Goal: Task Accomplishment & Management: Complete application form

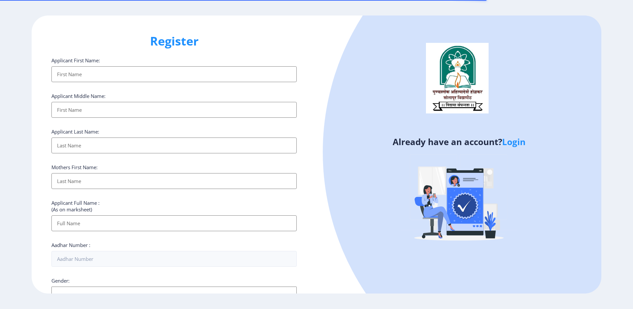
select select
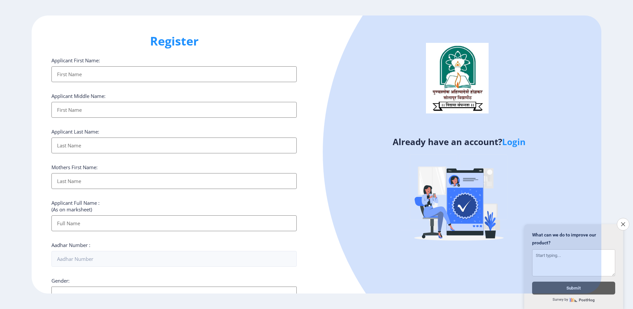
click at [131, 80] on input "Applicant First Name:" at bounding box center [173, 74] width 245 height 16
type input "C"
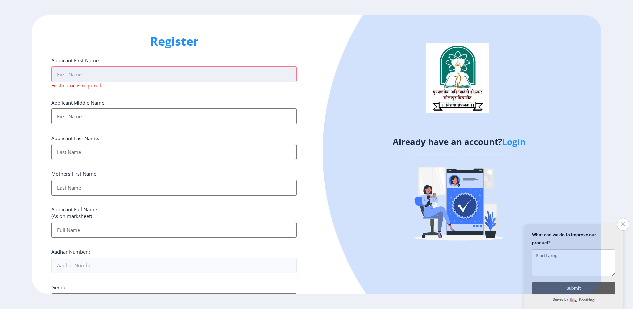
click at [114, 77] on input "Applicant First Name:" at bounding box center [173, 74] width 245 height 16
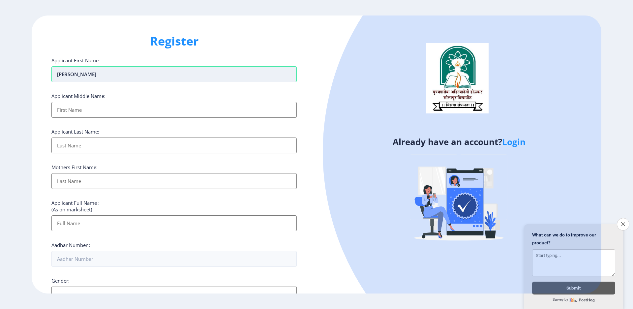
type input "[PERSON_NAME]"
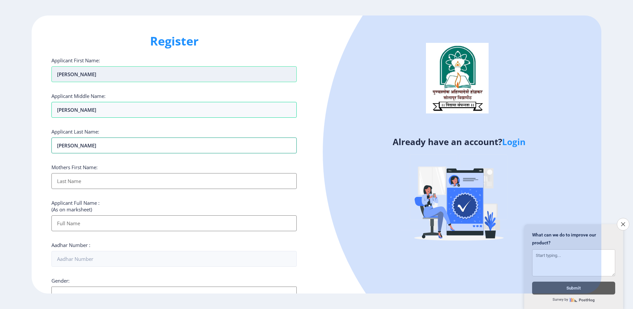
type input "[PERSON_NAME]"
type input "SAIDA"
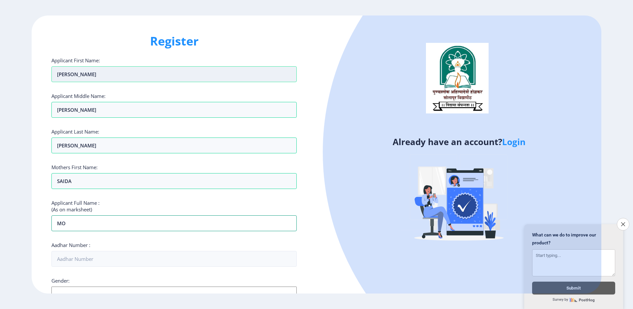
type input "M"
type input "[PERSON_NAME] [PERSON_NAME]"
click at [621, 222] on icon "Close survey" at bounding box center [623, 224] width 4 height 4
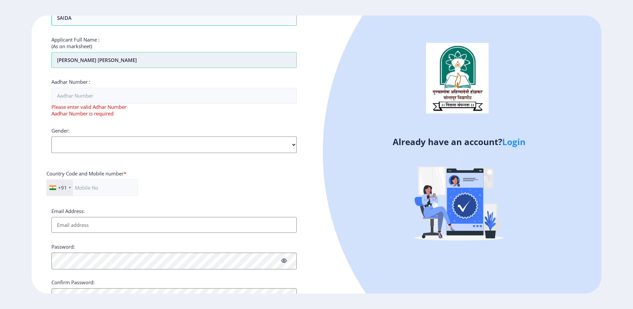
scroll to position [165, 0]
click at [89, 151] on select "Select Gender [DEMOGRAPHIC_DATA] [DEMOGRAPHIC_DATA] Other" at bounding box center [173, 143] width 245 height 16
select select "[DEMOGRAPHIC_DATA]"
click at [51, 151] on select "Select Gender [DEMOGRAPHIC_DATA] [DEMOGRAPHIC_DATA] Other" at bounding box center [173, 143] width 245 height 16
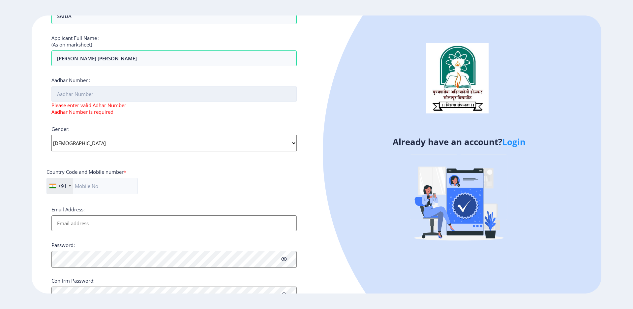
click at [95, 102] on input "Aadhar Number :" at bounding box center [173, 94] width 245 height 16
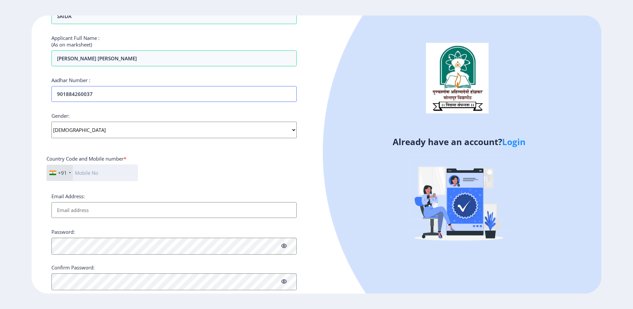
type input "901884260037"
click at [101, 181] on input "text" at bounding box center [91, 173] width 91 height 16
type input "8482967861"
click at [165, 186] on div "+91 [GEOGRAPHIC_DATA] ([GEOGRAPHIC_DATA]) +91 [GEOGRAPHIC_DATA] (‫[GEOGRAPHIC_D…" at bounding box center [173, 176] width 255 height 22
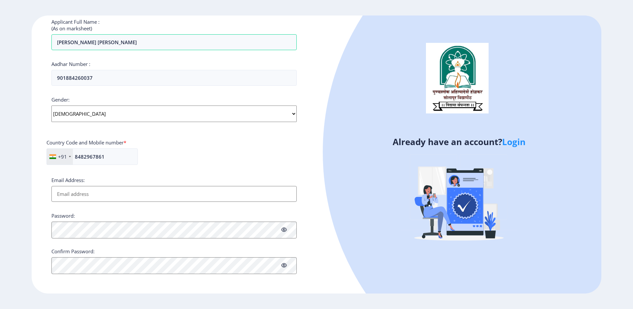
scroll to position [198, 0]
click at [149, 200] on input "Email Address:" at bounding box center [173, 194] width 245 height 16
type input "[EMAIL_ADDRESS][DOMAIN_NAME]"
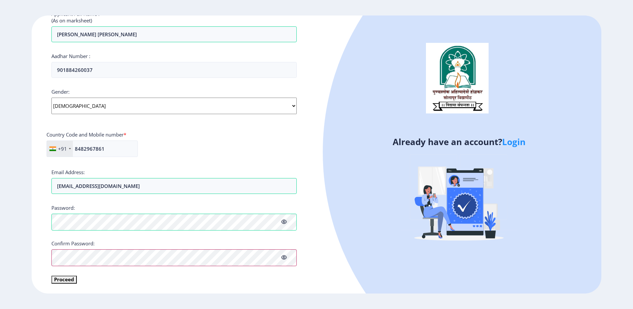
scroll to position [212, 0]
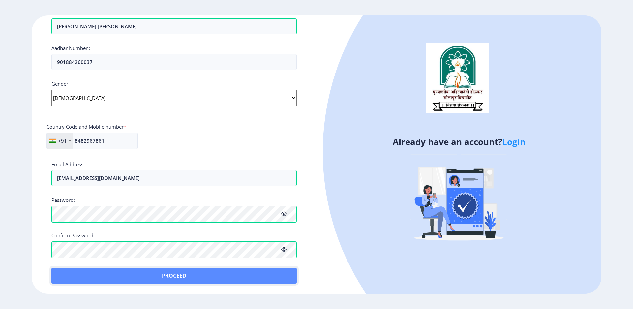
click at [59, 280] on button "Proceed" at bounding box center [173, 276] width 245 height 16
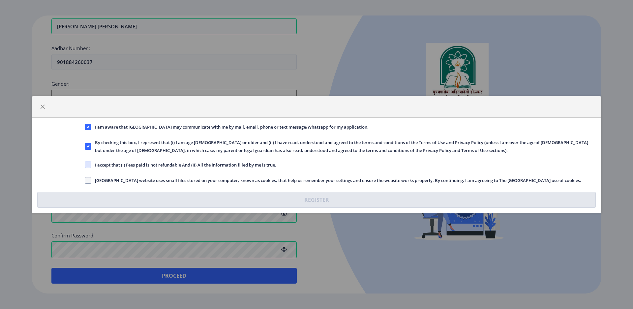
click at [91, 163] on span at bounding box center [88, 165] width 7 height 7
click at [85, 165] on input "I accept that (I) Fees paid is not refundable And (II) All the information fill…" at bounding box center [85, 165] width 0 height 0
checkbox input "true"
click at [89, 182] on span at bounding box center [88, 180] width 7 height 7
click at [85, 180] on input "[GEOGRAPHIC_DATA] website uses small files stored on your computer, known as co…" at bounding box center [85, 180] width 0 height 0
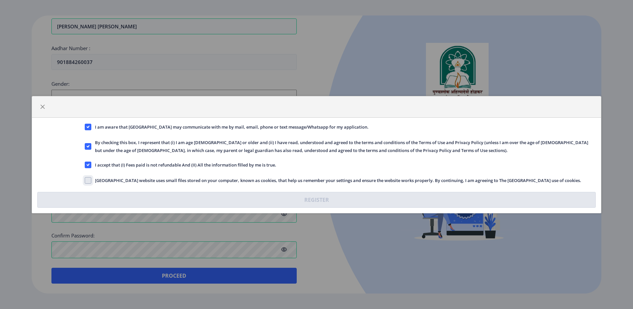
checkbox input "true"
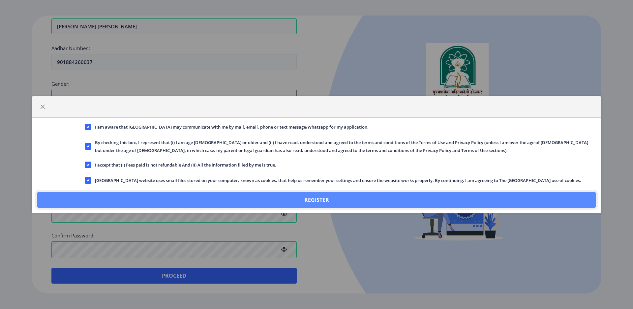
click at [383, 202] on button "Register" at bounding box center [316, 200] width 559 height 16
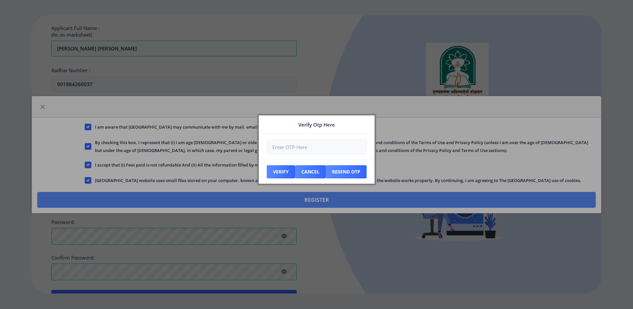
scroll to position [252, 0]
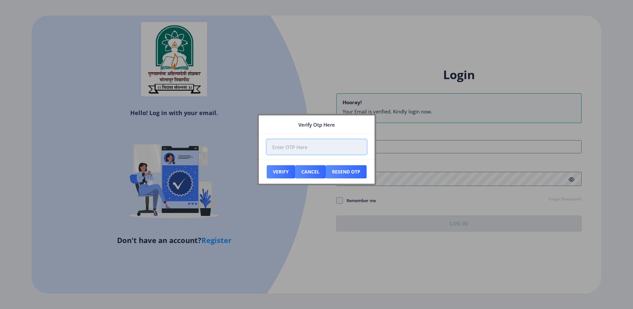
click at [312, 142] on input "number" at bounding box center [317, 146] width 100 height 15
click at [296, 146] on input "number" at bounding box center [317, 146] width 100 height 15
type input "679457"
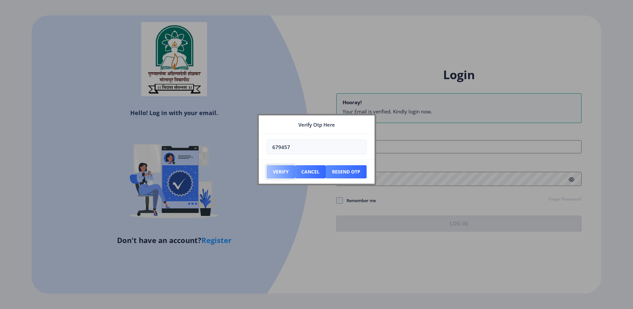
click at [278, 172] on button "Verify" at bounding box center [281, 171] width 28 height 13
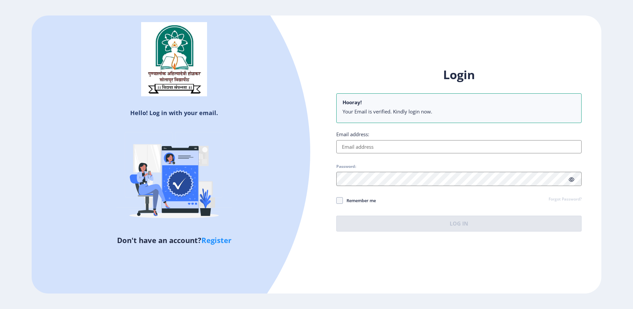
click at [387, 147] on input "Email address:" at bounding box center [458, 146] width 245 height 13
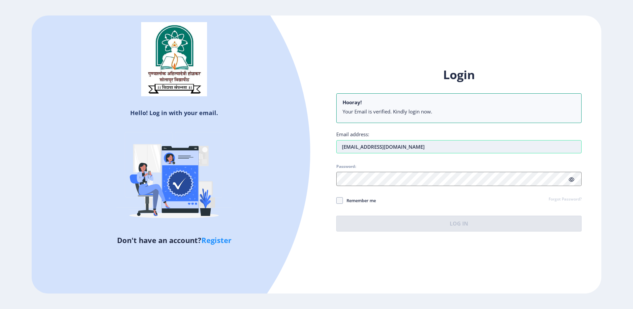
type input "[EMAIL_ADDRESS][DOMAIN_NAME]"
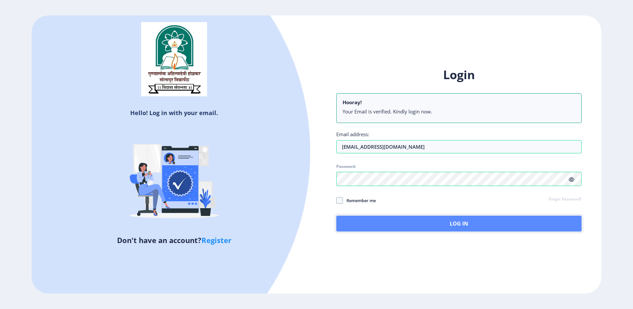
click at [418, 229] on button "Log In" at bounding box center [458, 224] width 245 height 16
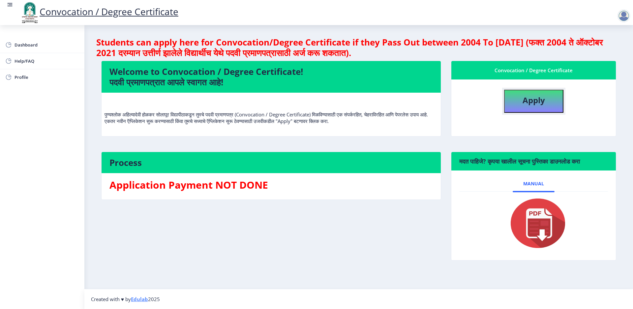
click at [537, 112] on button "Apply" at bounding box center [533, 101] width 59 height 23
select select
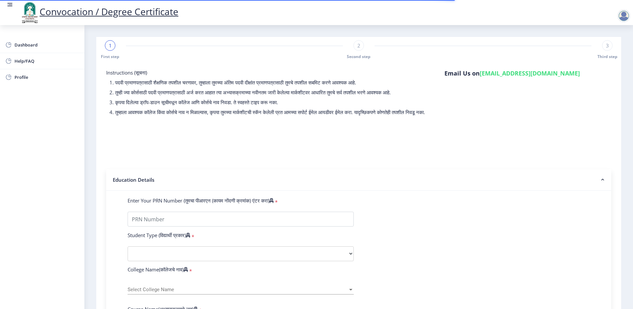
scroll to position [33, 0]
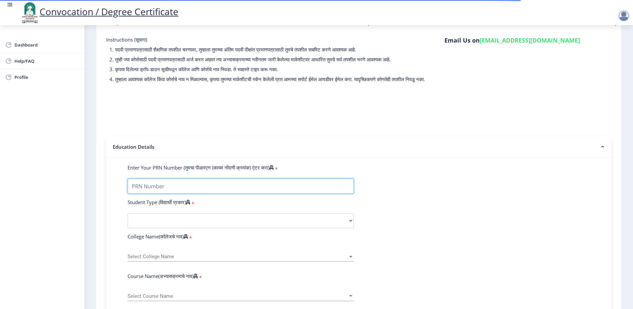
click at [235, 194] on input "Enter Your PRN Number (तुमचा पीआरएन (कायम नोंदणी क्रमांक) एंटर करा)" at bounding box center [241, 186] width 226 height 15
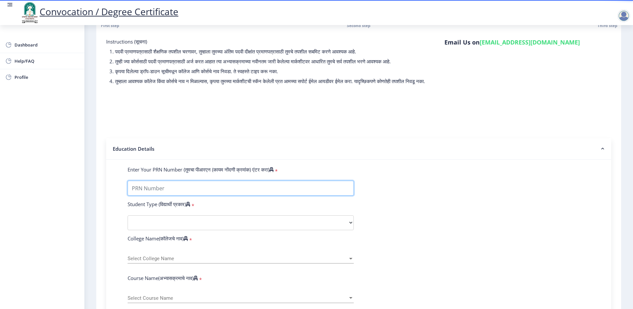
scroll to position [0, 0]
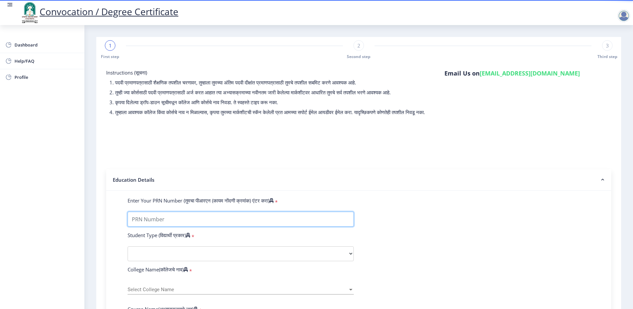
click at [187, 227] on input "Enter Your PRN Number (तुमचा पीआरएन (कायम नोंदणी क्रमांक) एंटर करा)" at bounding box center [241, 219] width 226 height 15
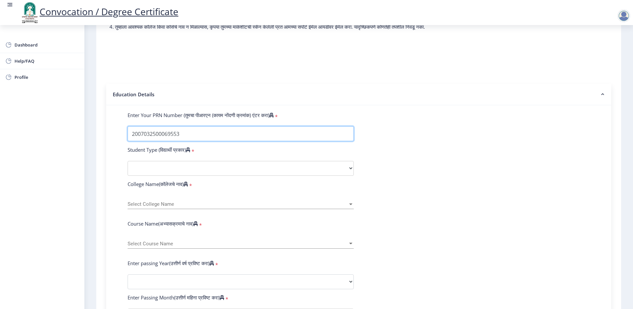
scroll to position [99, 0]
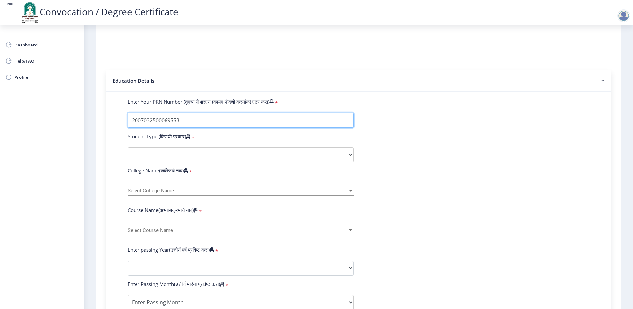
type input "2007032500069553"
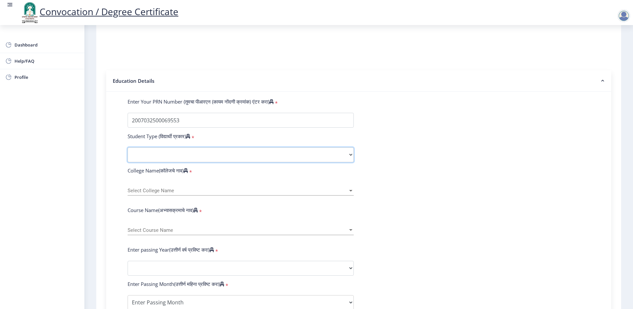
click at [217, 162] on select "Select Student Type Regular External" at bounding box center [241, 154] width 226 height 15
select select "Regular"
click at [134, 162] on select "Select Student Type Regular External" at bounding box center [241, 154] width 226 height 15
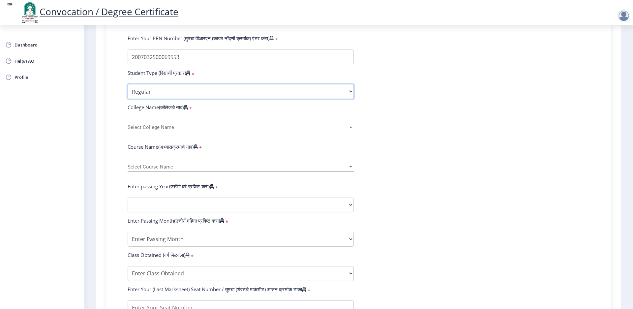
scroll to position [165, 0]
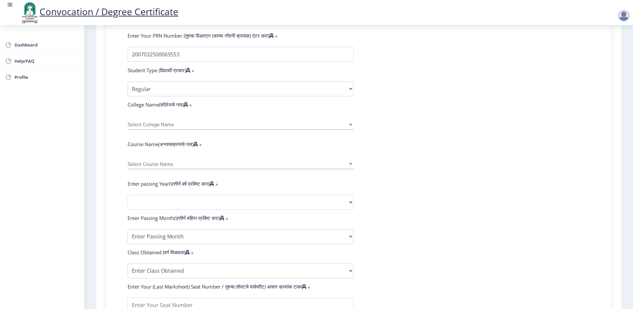
click at [171, 128] on span "Select College Name" at bounding box center [238, 125] width 220 height 6
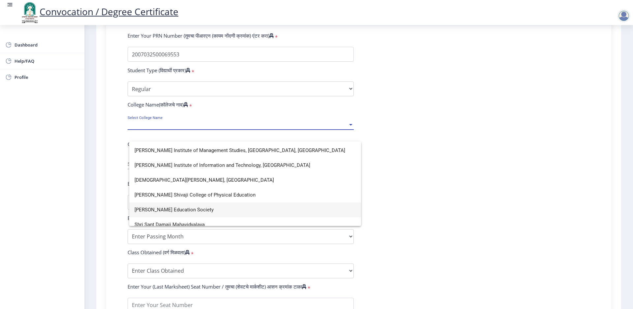
scroll to position [1649, 0]
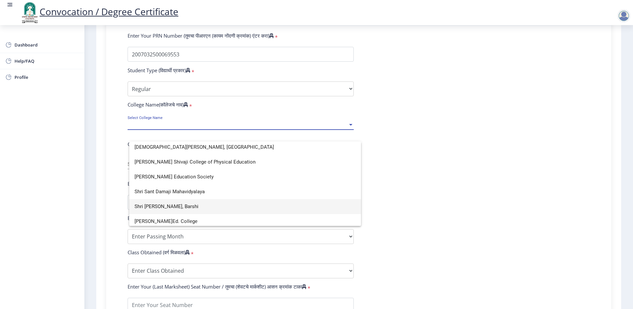
click at [197, 205] on span "Shri [PERSON_NAME], Barshi" at bounding box center [245, 206] width 221 height 15
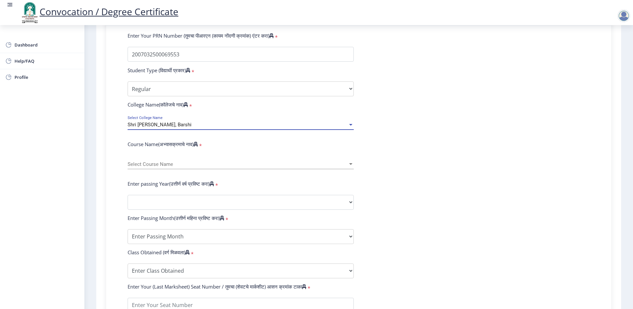
click at [160, 167] on span "Select Course Name" at bounding box center [238, 165] width 220 height 6
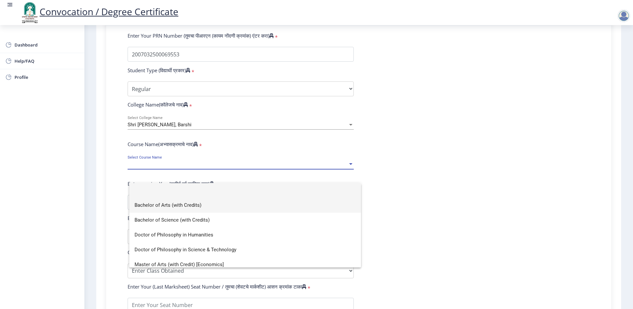
click at [164, 205] on span "Bachelor of Arts (with Credits)" at bounding box center [245, 205] width 221 height 15
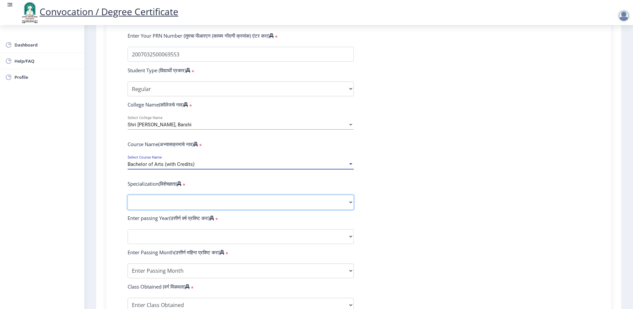
click at [245, 210] on select "Specialization English Geography Hindi Marathi Music Sanskrit Urdu Ancient Indi…" at bounding box center [241, 202] width 226 height 15
select select "English"
click at [134, 210] on select "Specialization English Geography Hindi Marathi Music Sanskrit Urdu Ancient Indi…" at bounding box center [241, 202] width 226 height 15
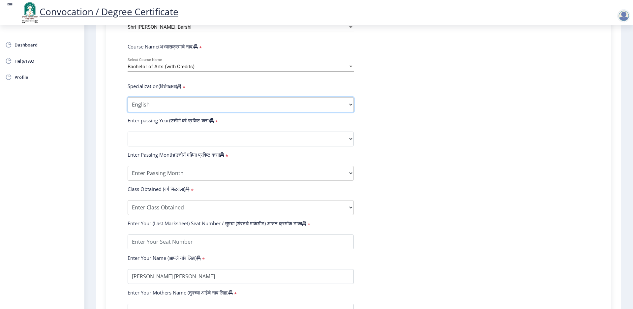
scroll to position [264, 0]
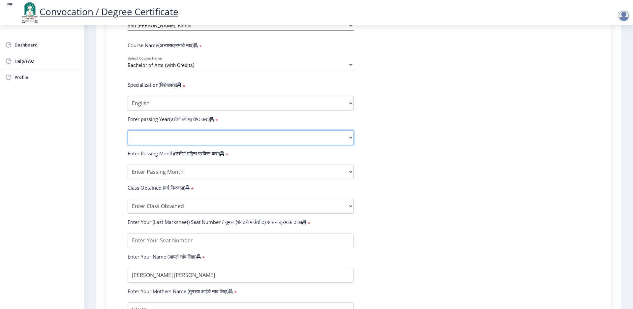
click at [210, 145] on select "2025 2024 2023 2022 2021 2020 2019 2018 2017 2016 2015 2014 2013 2012 2011 2010…" at bounding box center [241, 137] width 226 height 15
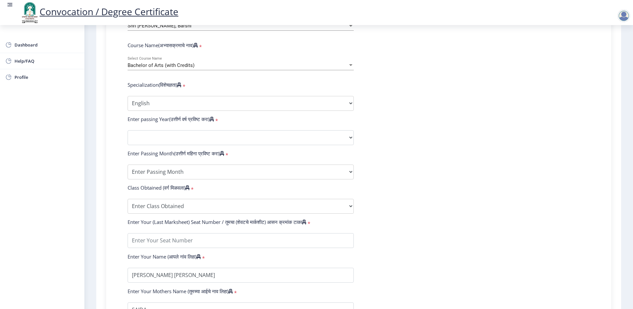
drag, startPoint x: 544, startPoint y: 181, endPoint x: 528, endPoint y: 181, distance: 16.5
click at [544, 181] on form "Enter Your PRN Number (तुमचा पीआरएन (कायम नोंदणी क्रमांक) एंटर करा) * Student T…" at bounding box center [359, 125] width 472 height 384
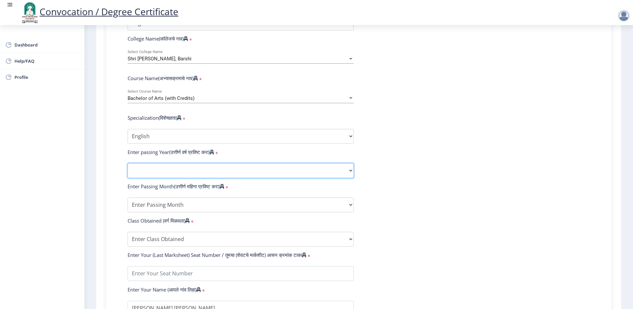
click at [231, 178] on select "2025 2024 2023 2022 2021 2020 2019 2018 2017 2016 2015 2014 2013 2012 2011 2010…" at bounding box center [241, 170] width 226 height 15
click at [134, 178] on select "2025 2024 2023 2022 2021 2020 2019 2018 2017 2016 2015 2014 2013 2012 2011 2010…" at bounding box center [241, 170] width 226 height 15
click at [188, 178] on select "2025 2024 2023 2022 2021 2020 2019 2018 2017 2016 2015 2014 2013 2012 2011 2010…" at bounding box center [241, 170] width 226 height 15
select select "2011"
click at [134, 178] on select "2025 2024 2023 2022 2021 2020 2019 2018 2017 2016 2015 2014 2013 2012 2011 2010…" at bounding box center [241, 170] width 226 height 15
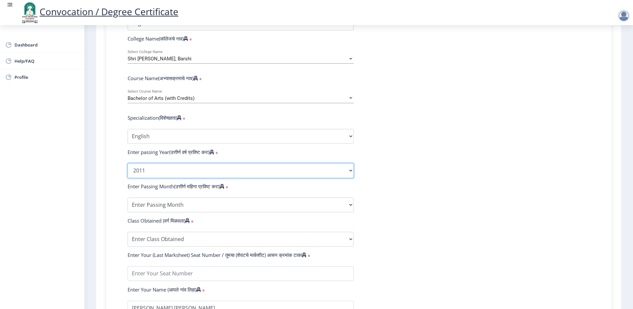
scroll to position [264, 0]
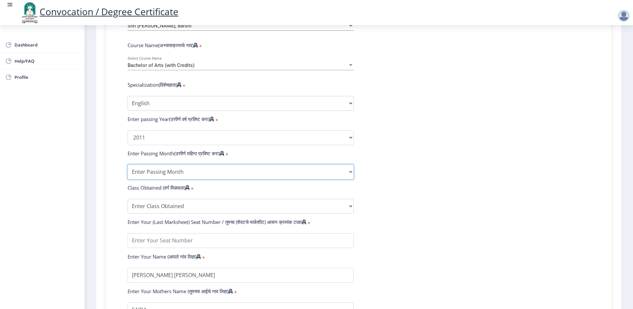
click at [198, 179] on select "Enter Passing Month March April May October November December" at bounding box center [241, 172] width 226 height 15
select select "May"
click at [134, 179] on select "Enter Passing Month March April May October November December" at bounding box center [241, 172] width 226 height 15
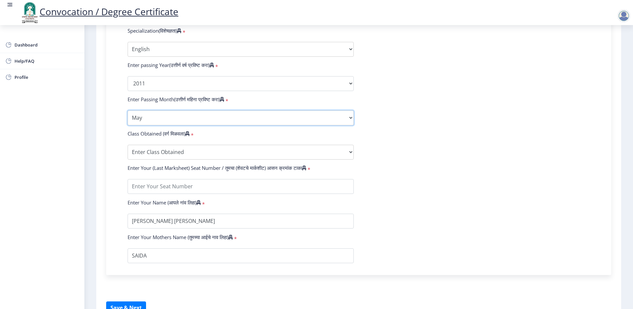
scroll to position [330, 0]
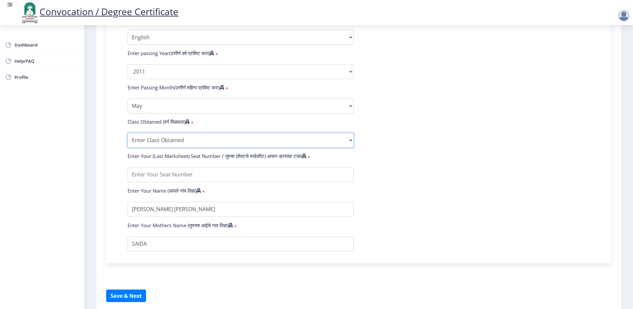
click at [203, 148] on select "Enter Class Obtained FIRST CLASS WITH DISTINCTION FIRST CLASS HIGHER SECOND CLA…" at bounding box center [241, 140] width 226 height 15
select select "SECOND CLASS"
click at [134, 148] on select "Enter Class Obtained FIRST CLASS WITH DISTINCTION FIRST CLASS HIGHER SECOND CLA…" at bounding box center [241, 140] width 226 height 15
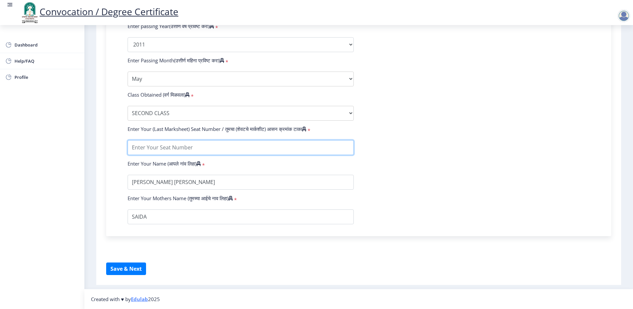
click at [195, 155] on input "textarea" at bounding box center [241, 147] width 226 height 15
type input "43333"
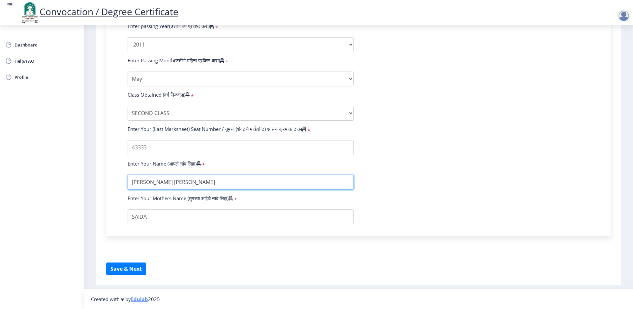
click at [227, 190] on input "textarea" at bounding box center [241, 182] width 226 height 15
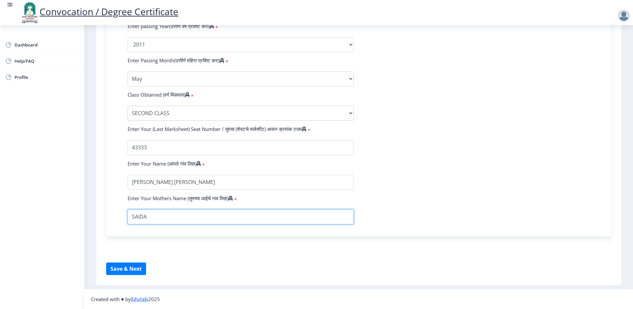
click at [181, 224] on input "textarea" at bounding box center [241, 216] width 226 height 15
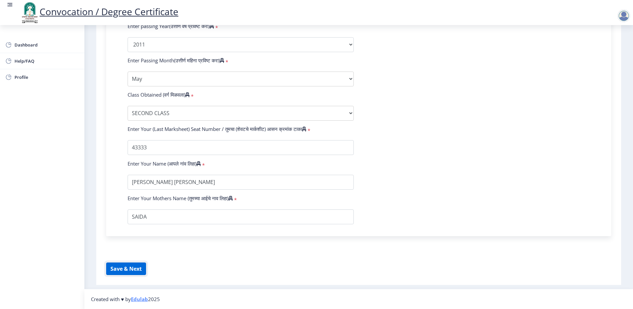
click at [135, 269] on button "Save & Next" at bounding box center [126, 268] width 40 height 13
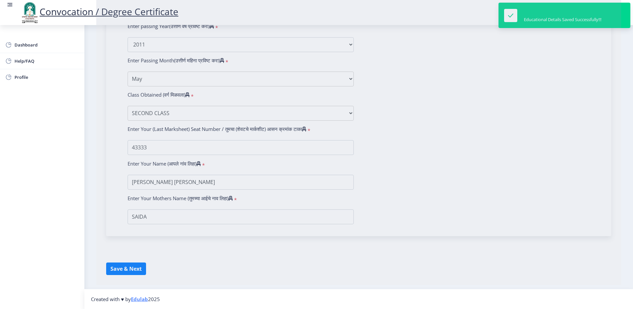
select select
type input "[PERSON_NAME] [PERSON_NAME]"
type input "SAIDA"
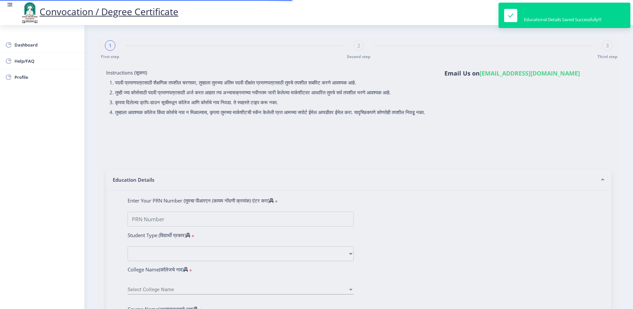
type input "2007032500069553"
select select "Regular"
select select "2011"
select select "May"
select select "SECOND CLASS"
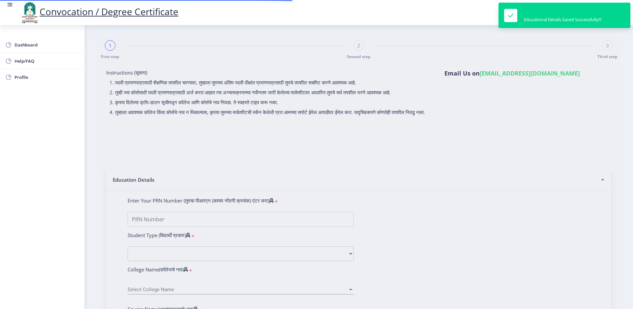
type input "43333"
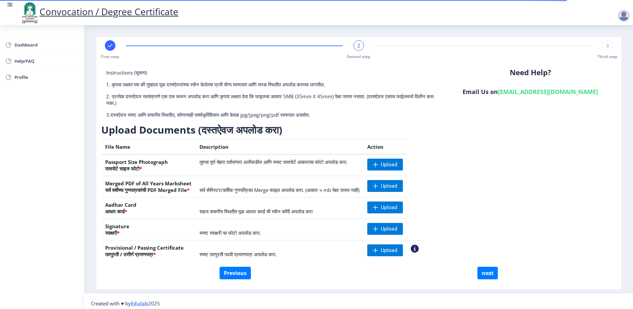
scroll to position [23, 0]
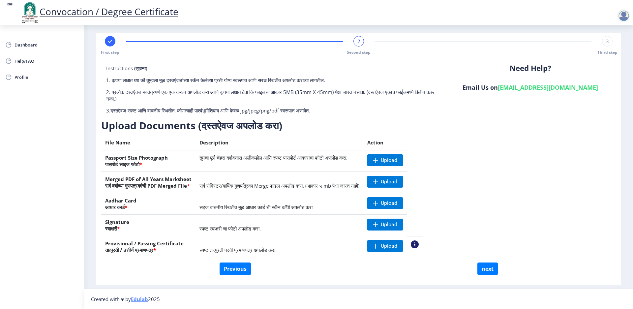
click at [36, 226] on div "Dashboard Help/FAQ Profile" at bounding box center [42, 167] width 84 height 284
click at [403, 242] on span "Upload" at bounding box center [385, 246] width 36 height 12
click at [68, 185] on div "Dashboard Help/FAQ Profile" at bounding box center [42, 167] width 84 height 284
click at [409, 176] on td "Upload" at bounding box center [385, 182] width 45 height 21
click at [397, 178] on span "Upload" at bounding box center [389, 181] width 16 height 7
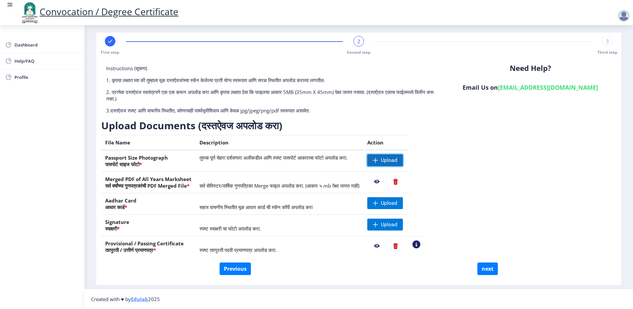
click at [403, 154] on span "Upload" at bounding box center [385, 160] width 36 height 12
drag, startPoint x: 459, startPoint y: 216, endPoint x: 432, endPoint y: 216, distance: 27.4
click at [424, 216] on table "File Name Description Action Passport Size Photograph पासपोर्ट साइज फोटो * तुमच…" at bounding box center [262, 196] width 323 height 122
click at [397, 221] on span "Upload" at bounding box center [389, 224] width 16 height 7
click at [397, 200] on span "Upload" at bounding box center [389, 203] width 16 height 7
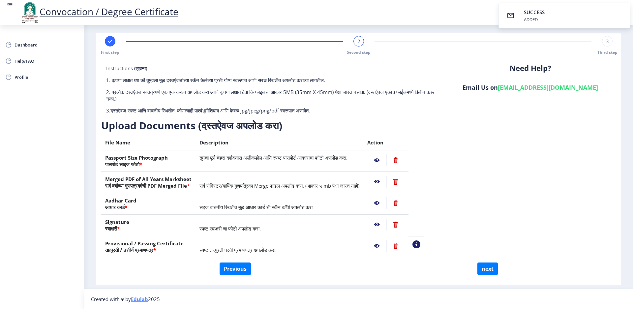
click at [513, 222] on div "Instructions (सूचना) 1. कृपया लक्षात घ्या की तुम्हाला मूळ दस्तऐवजांच्या स्कॅन क…" at bounding box center [358, 164] width 515 height 198
click at [488, 264] on button "next" at bounding box center [487, 268] width 20 height 13
select select
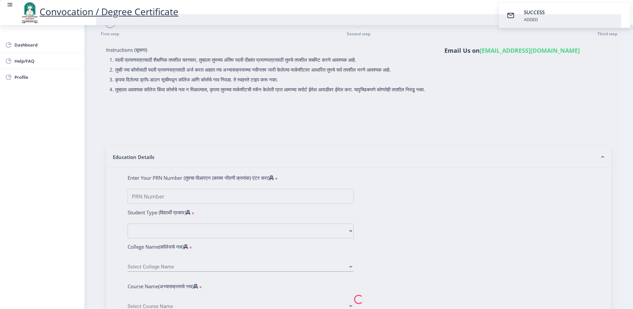
scroll to position [0, 0]
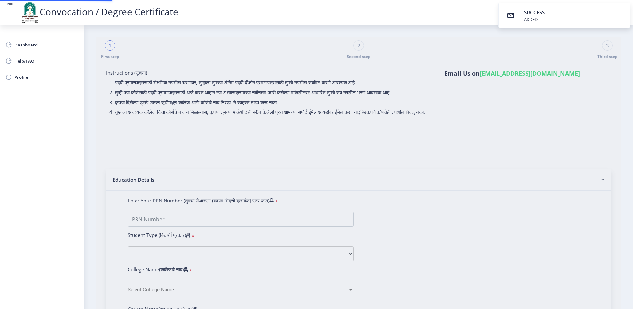
select select
type input "[PERSON_NAME] [PERSON_NAME]"
type input "SAIDA"
select select
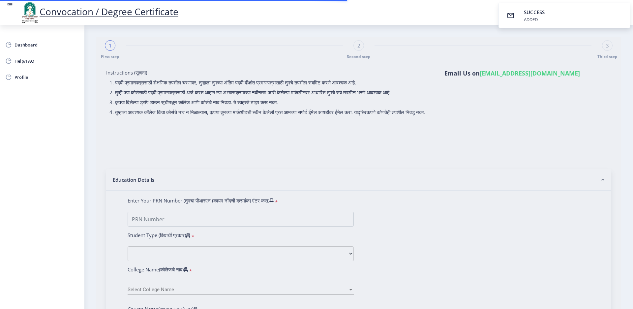
select select
type input "2007032500069553"
select select "Regular"
select select "2011"
select select "May"
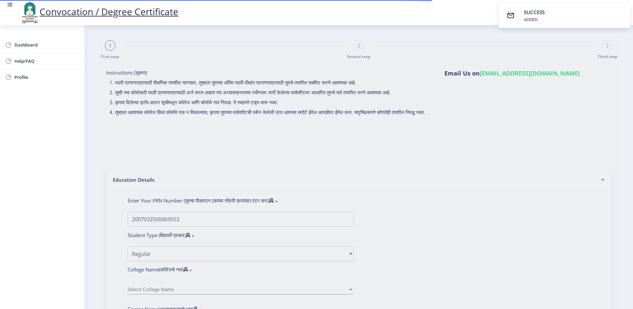
select select "SECOND CLASS"
type input "43333"
select select "English"
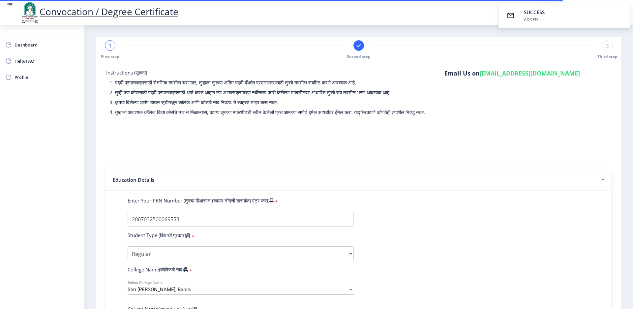
select select
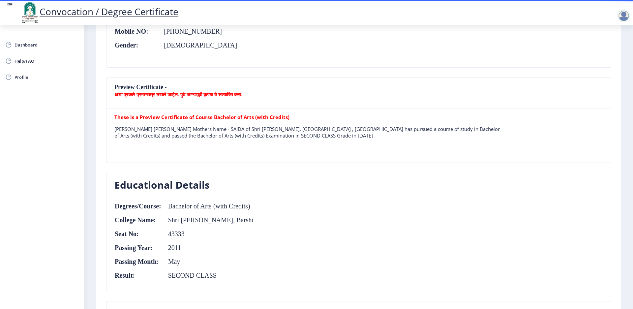
scroll to position [165, 0]
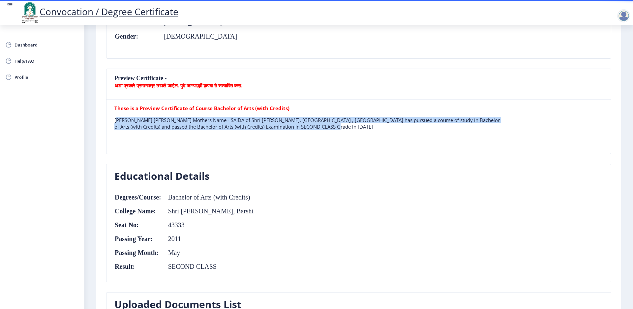
drag, startPoint x: 123, startPoint y: 134, endPoint x: 399, endPoint y: 144, distance: 276.5
click at [399, 130] on p "[PERSON_NAME] [PERSON_NAME] Mothers Name - SAIDA of Shri [PERSON_NAME], [GEOGRA…" at bounding box center [309, 123] width 391 height 13
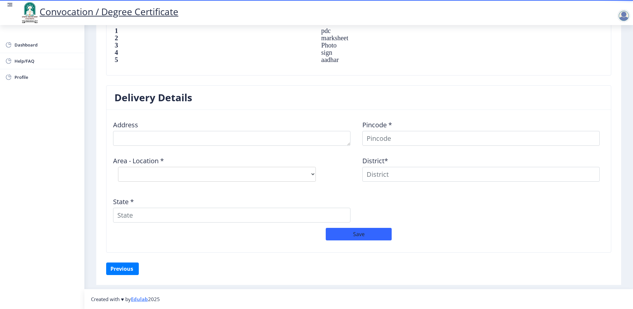
scroll to position [495, 0]
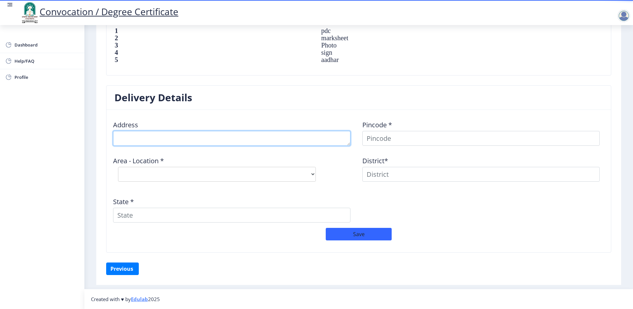
click at [220, 145] on textarea at bounding box center [231, 138] width 237 height 15
type textarea "s"
type textarea "[PERSON_NAME] Nagar, Ausa"
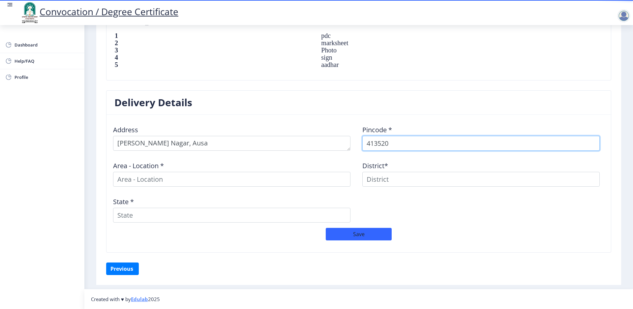
type input "413520"
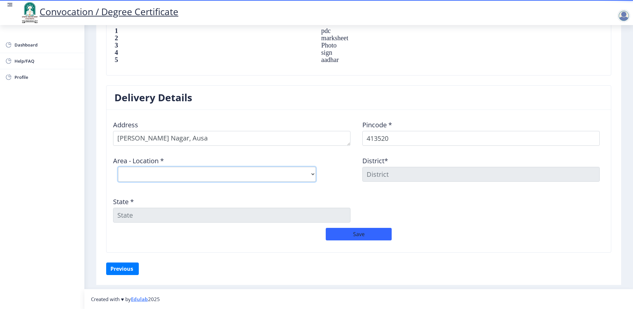
click at [297, 182] on select "Select Area Location [GEOGRAPHIC_DATA] B.O Ashiv B.O Ausa S.O Belkund [PERSON_N…" at bounding box center [217, 174] width 198 height 15
select select "3: Object"
click at [125, 179] on select "Select Area Location [GEOGRAPHIC_DATA] B.O Ashiv B.O Ausa S.O Belkund [PERSON_N…" at bounding box center [217, 174] width 198 height 15
type input "LATUR"
type input "[GEOGRAPHIC_DATA]"
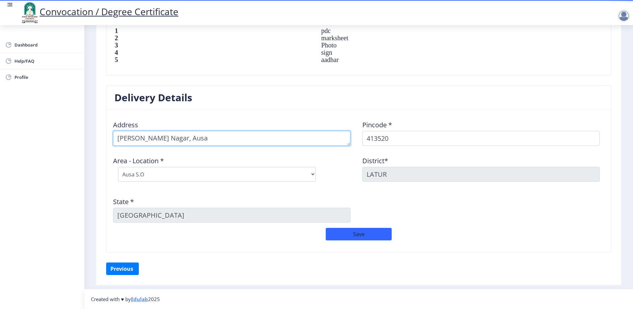
click at [211, 146] on textarea at bounding box center [231, 138] width 237 height 15
click at [243, 144] on textarea at bounding box center [231, 138] width 237 height 15
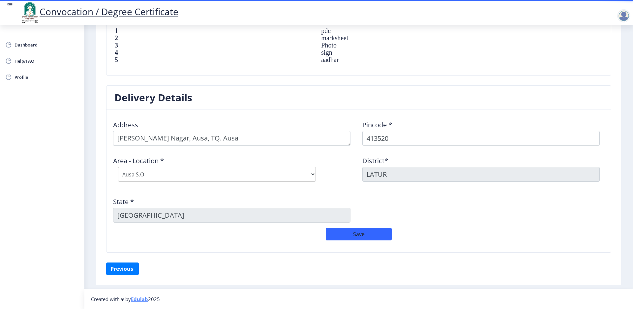
click at [254, 247] on div "Save" at bounding box center [358, 237] width 499 height 19
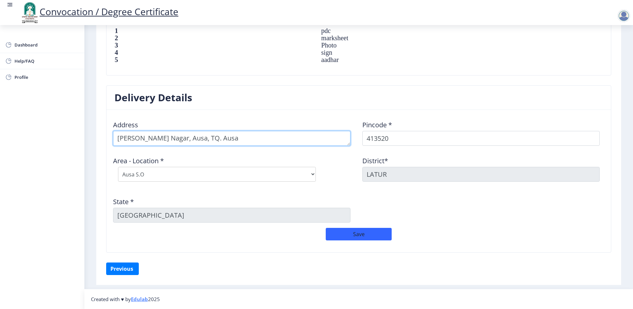
drag, startPoint x: 168, startPoint y: 149, endPoint x: 188, endPoint y: 149, distance: 19.5
click at [169, 146] on textarea at bounding box center [231, 138] width 237 height 15
type textarea "[PERSON_NAME] House, [PERSON_NAME][GEOGRAPHIC_DATA], Ausa, TQ. Ausa"
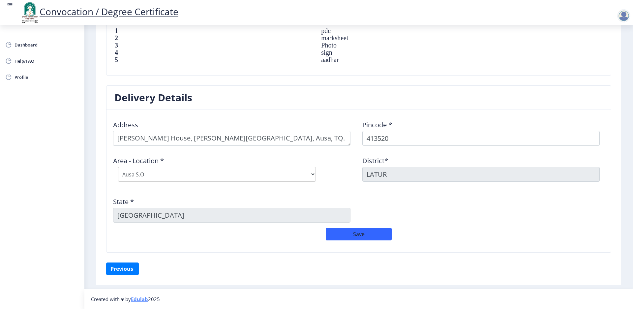
click at [363, 208] on div "Address Pincode * 413520 Area - Location * Select Area Location [GEOGRAPHIC_DAT…" at bounding box center [358, 171] width 499 height 113
click at [368, 240] on button "Save" at bounding box center [359, 234] width 66 height 13
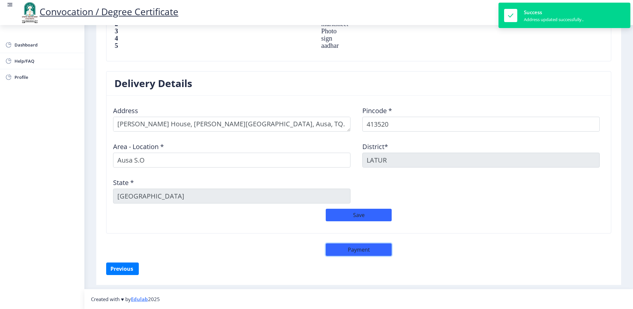
click at [367, 248] on button "Payment" at bounding box center [359, 249] width 66 height 13
select select "sealed"
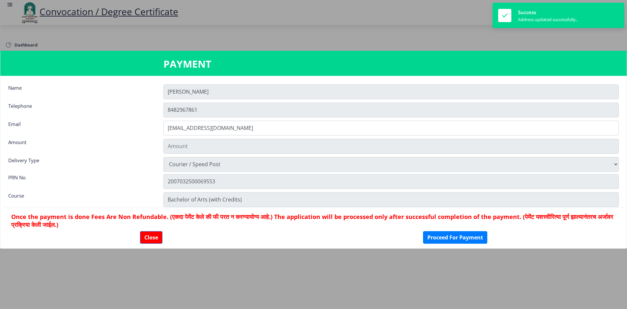
type input "1885"
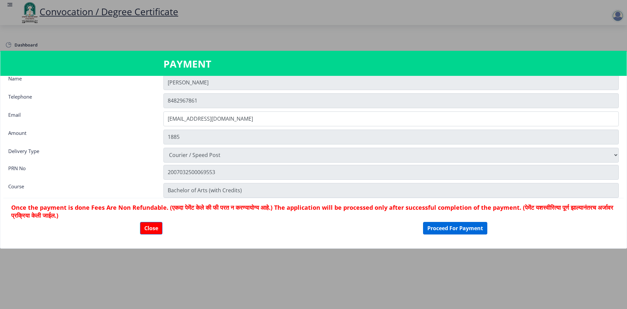
scroll to position [0, 0]
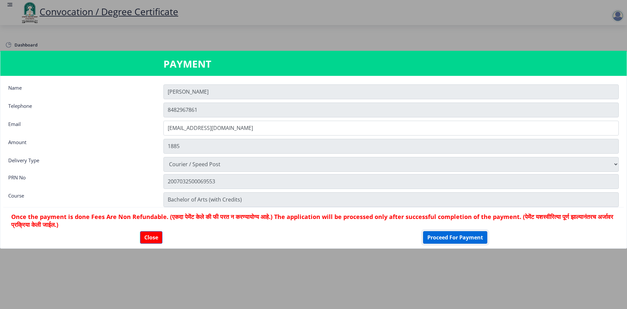
click at [451, 240] on button "Proceed For Payment" at bounding box center [455, 237] width 64 height 13
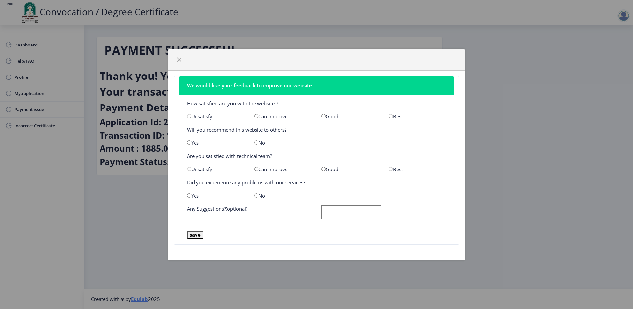
click at [324, 115] on input "radio" at bounding box center [323, 116] width 4 height 4
radio input "true"
click at [191, 142] on input "radio" at bounding box center [189, 142] width 4 height 4
radio input "true"
click at [323, 170] on input "radio" at bounding box center [323, 169] width 4 height 4
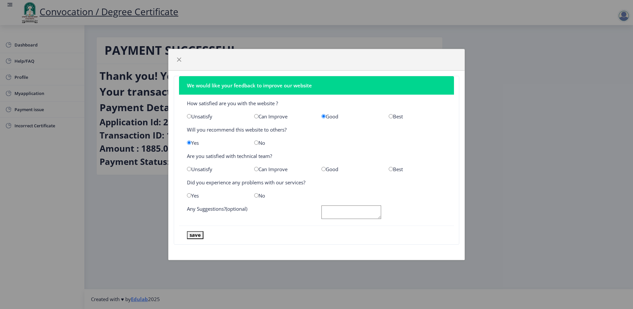
radio input "true"
click at [256, 198] on input "radio" at bounding box center [256, 195] width 4 height 4
radio input "true"
click at [345, 216] on textarea at bounding box center [351, 212] width 60 height 14
type textarea "Ok"
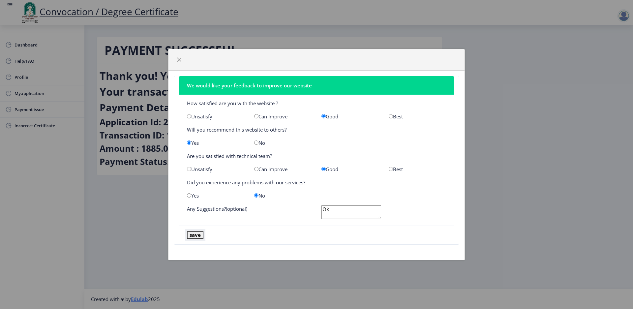
click at [198, 239] on button "save" at bounding box center [195, 235] width 16 height 8
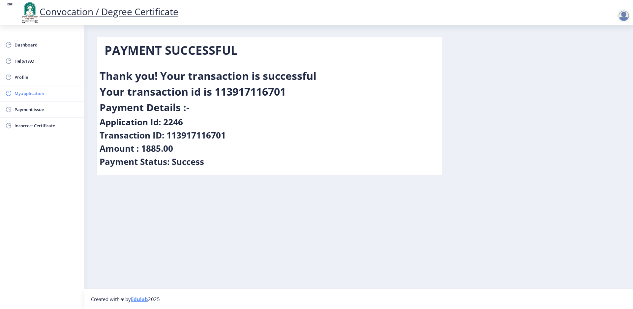
click at [50, 95] on span "Myapplication" at bounding box center [47, 93] width 65 height 8
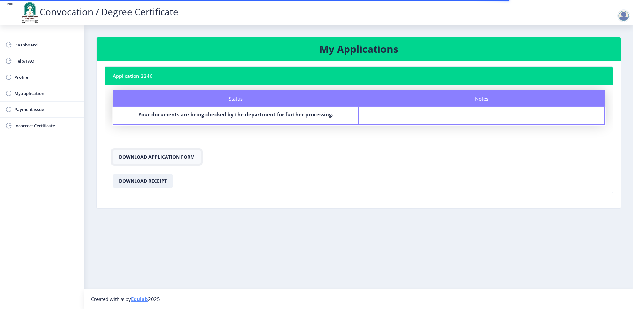
click at [191, 164] on button "Download Application Form" at bounding box center [157, 156] width 88 height 13
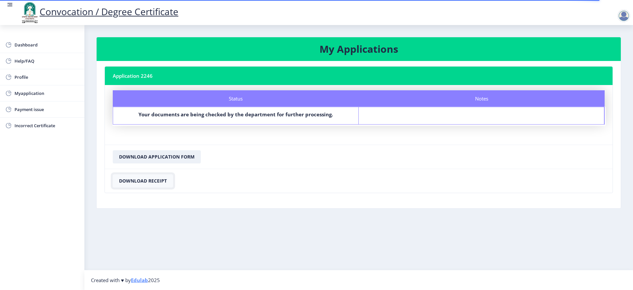
click at [143, 188] on button "Download Receipt" at bounding box center [143, 180] width 60 height 13
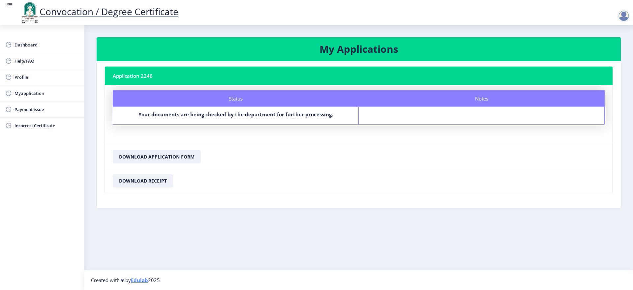
click at [346, 169] on nb-card-footer "Download Application Form" at bounding box center [359, 157] width 508 height 24
click at [28, 47] on span "Dashboard" at bounding box center [47, 45] width 65 height 8
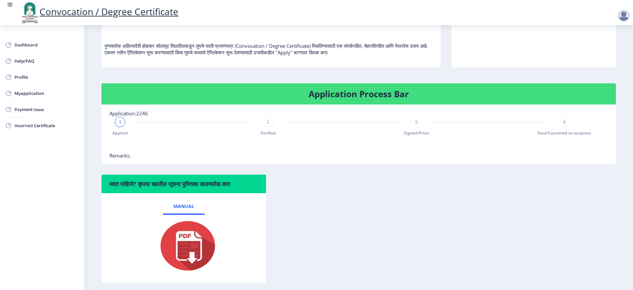
scroll to position [57, 0]
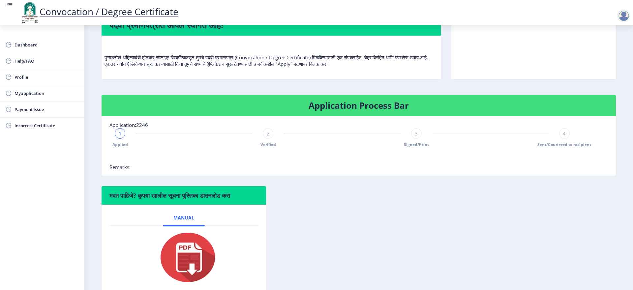
click at [140, 147] on div "1 Applied 2 Verified 3 Signed/Print 4 Sent/Couriered to recipient" at bounding box center [342, 137] width 466 height 19
click at [122, 137] on span "1" at bounding box center [120, 133] width 3 height 7
click at [373, 186] on div "Application Process Bar Application:2246 1 Applied 2 Verified 3 Signed/Print 4 …" at bounding box center [358, 140] width 525 height 91
click at [285, 147] on div "1 Applied 2 Verified 3 Signed/Print 4 Sent/Couriered to recipient" at bounding box center [342, 137] width 466 height 19
click at [270, 137] on span "2" at bounding box center [268, 133] width 3 height 7
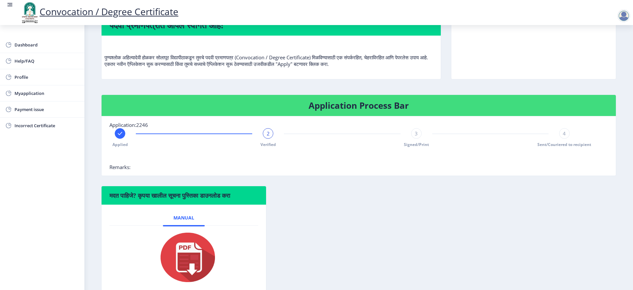
click at [273, 139] on div "2" at bounding box center [268, 133] width 11 height 11
drag, startPoint x: 275, startPoint y: 152, endPoint x: 282, endPoint y: 155, distance: 8.0
click at [273, 139] on div "2" at bounding box center [268, 133] width 11 height 11
click at [411, 147] on div "3 Signed/Print" at bounding box center [416, 137] width 11 height 19
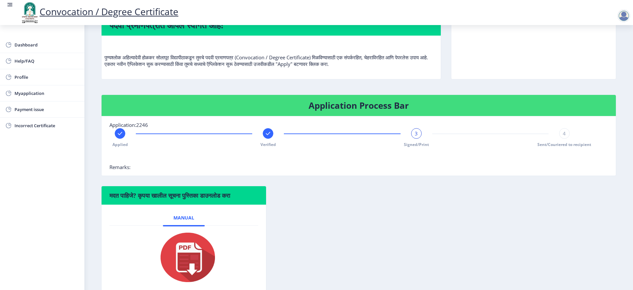
click at [418, 139] on div "3" at bounding box center [416, 133] width 11 height 11
click at [543, 147] on div "Applied Verified 3 Signed/Print 4 Sent/Couriered to recipient" at bounding box center [342, 137] width 466 height 19
click at [559, 147] on div "4 Sent/Couriered to recipient" at bounding box center [564, 137] width 11 height 19
click at [563, 137] on span "4" at bounding box center [564, 133] width 3 height 7
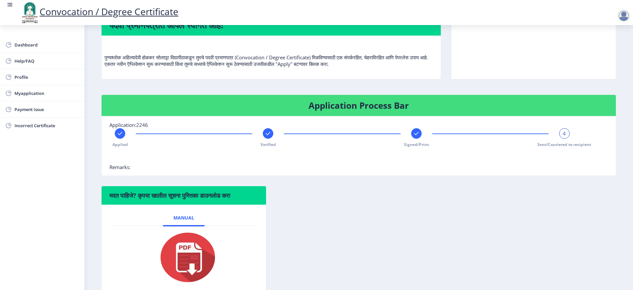
click at [570, 147] on div "Applied Verified Signed/Print 4 Sent/Couriered to recipient" at bounding box center [342, 137] width 466 height 19
click at [154, 176] on nb-card-body "Application:2246 Applied Verified Signed/Print 4 Sent/Couriered to recipient Re…" at bounding box center [359, 145] width 514 height 59
drag, startPoint x: 154, startPoint y: 190, endPoint x: 192, endPoint y: 188, distance: 37.6
click at [161, 176] on nb-card-body "Application:2246 Applied Verified Signed/Print 4 Sent/Couriered to recipient Re…" at bounding box center [359, 145] width 514 height 59
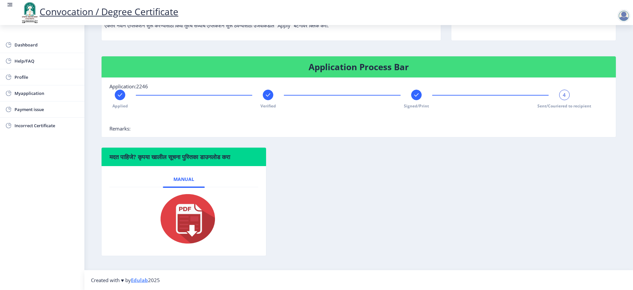
scroll to position [123, 0]
click at [462, 157] on div "मदत पाहिजे? कृपया खालील सूचना पुस्तिका डाउनलोड करा Manual" at bounding box center [358, 206] width 525 height 119
drag, startPoint x: 558, startPoint y: 75, endPoint x: 567, endPoint y: 86, distance: 14.4
click at [559, 78] on nb-card-body "Application:2246 Applied Verified Signed/Print 4 Sent/Couriered to recipient Re…" at bounding box center [359, 107] width 514 height 59
click at [567, 90] on div "Applied Verified Signed/Print 4 Sent/Couriered to recipient" at bounding box center [342, 99] width 466 height 19
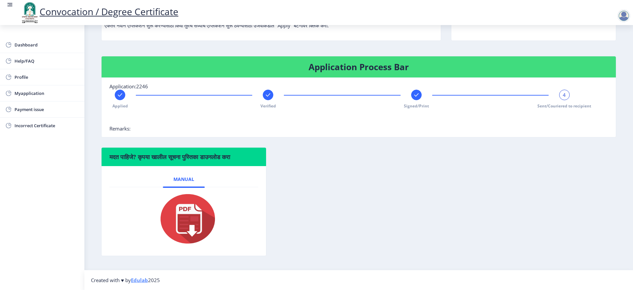
click at [563, 90] on div "Applied Verified Signed/Print 4 Sent/Couriered to recipient" at bounding box center [342, 99] width 466 height 19
click at [562, 90] on div "4" at bounding box center [564, 95] width 11 height 11
click at [563, 92] on span "4" at bounding box center [564, 95] width 3 height 7
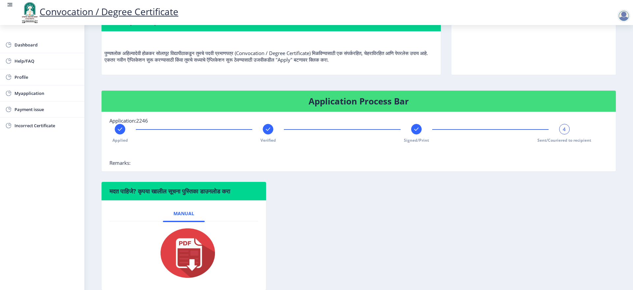
scroll to position [24, 0]
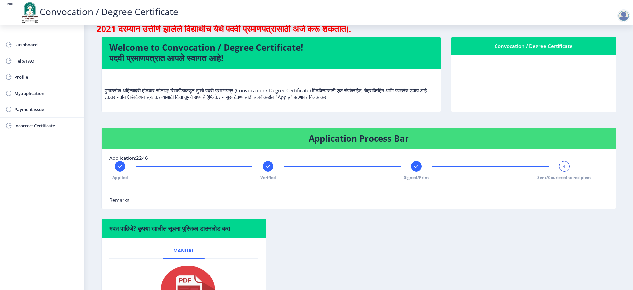
click at [400, 209] on nb-card-body "Application:2246 Applied Verified Signed/Print 4 Sent/Couriered to recipient Re…" at bounding box center [359, 178] width 514 height 59
click at [50, 65] on span "Help/FAQ" at bounding box center [47, 61] width 65 height 8
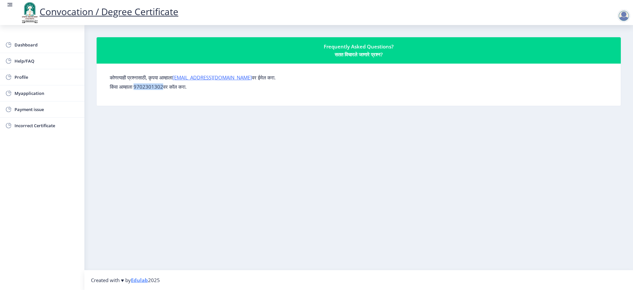
drag, startPoint x: 177, startPoint y: 93, endPoint x: 147, endPoint y: 91, distance: 29.4
click at [147, 90] on p "किंवा आम्हाला 9702301302वर कॉल करा." at bounding box center [359, 86] width 498 height 7
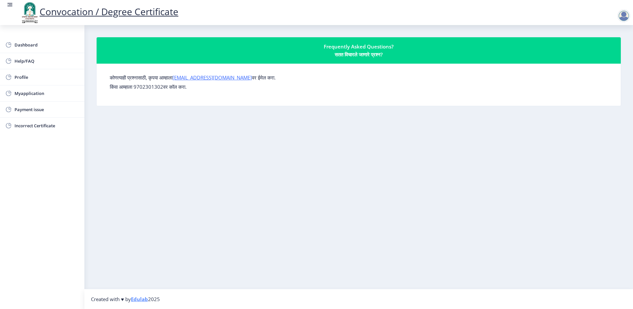
click at [140, 187] on nb-layout-column "Frequently Asked Questions? सतत विचारले जाणारे प्रश्न? कोणत्याही प्रश्नासाठी, क…" at bounding box center [358, 157] width 549 height 264
click at [42, 49] on span "Dashboard" at bounding box center [47, 45] width 65 height 8
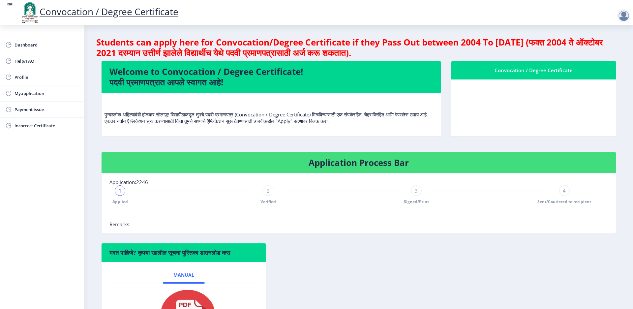
click at [529, 74] on div "Convocation / Degree Certificate" at bounding box center [533, 70] width 149 height 8
drag, startPoint x: 504, startPoint y: 84, endPoint x: 259, endPoint y: 57, distance: 246.5
click at [497, 84] on nb-card "Convocation / Degree Certificate" at bounding box center [533, 99] width 165 height 76
click at [519, 101] on nb-card-body at bounding box center [533, 107] width 165 height 57
click at [20, 49] on span "Dashboard" at bounding box center [47, 45] width 65 height 8
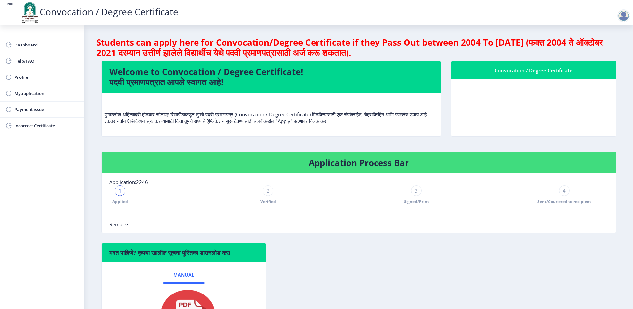
click at [7, 6] on nav "Convocation / Degree Certificate" at bounding box center [316, 12] width 633 height 25
click at [32, 48] on span "Dashboard" at bounding box center [47, 45] width 65 height 8
click at [43, 113] on span "Payment issue" at bounding box center [47, 110] width 65 height 8
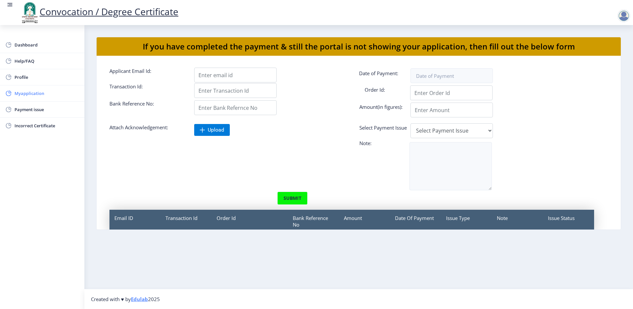
click at [43, 97] on span "Myapplication" at bounding box center [47, 93] width 65 height 8
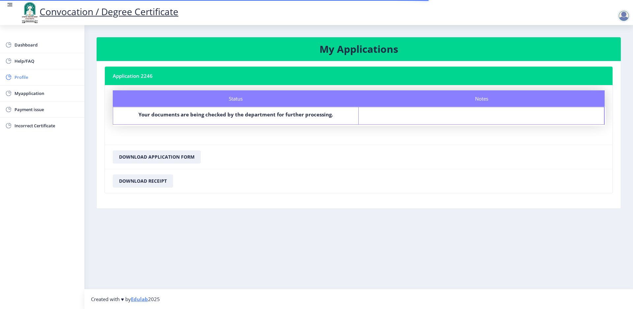
click at [38, 81] on span "Profile" at bounding box center [47, 77] width 65 height 8
select select
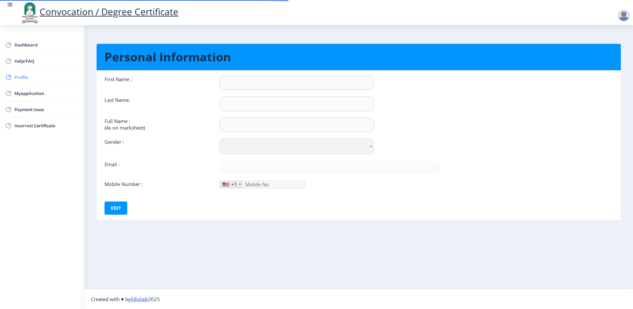
type input "[PERSON_NAME]"
type input "[PERSON_NAME] [PERSON_NAME]"
select select "[DEMOGRAPHIC_DATA]"
type input "[EMAIL_ADDRESS][DOMAIN_NAME]"
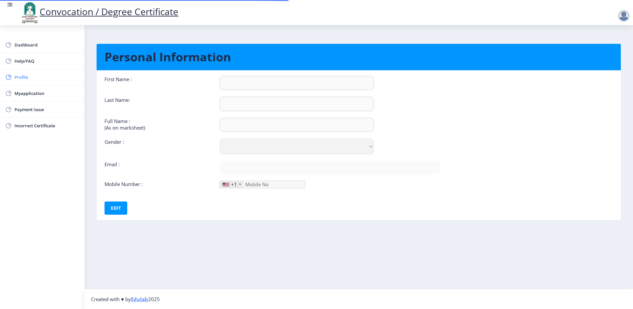
type input "8482967861"
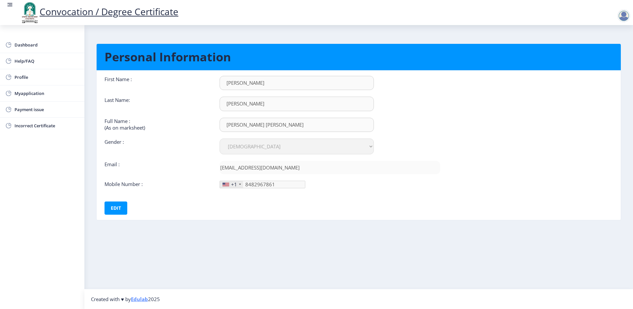
click at [243, 188] on div "+1" at bounding box center [231, 184] width 23 height 7
click at [236, 188] on div "+1" at bounding box center [234, 184] width 6 height 7
click at [46, 47] on span "Dashboard" at bounding box center [47, 45] width 65 height 8
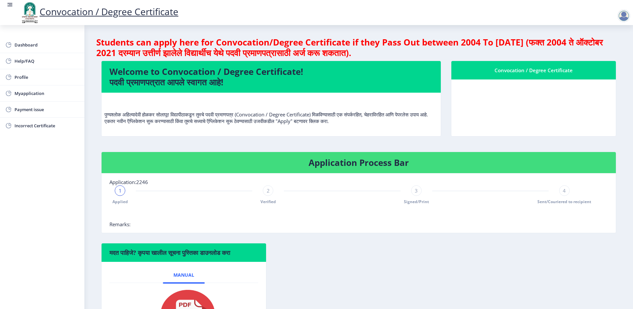
click at [508, 101] on nb-card-body at bounding box center [533, 107] width 165 height 57
click at [32, 49] on span "Dashboard" at bounding box center [47, 45] width 65 height 8
click at [10, 5] on rect at bounding box center [10, 4] width 7 height 7
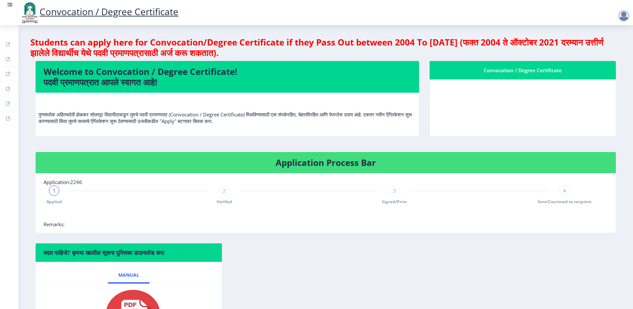
click at [8, 8] on rect at bounding box center [10, 4] width 7 height 7
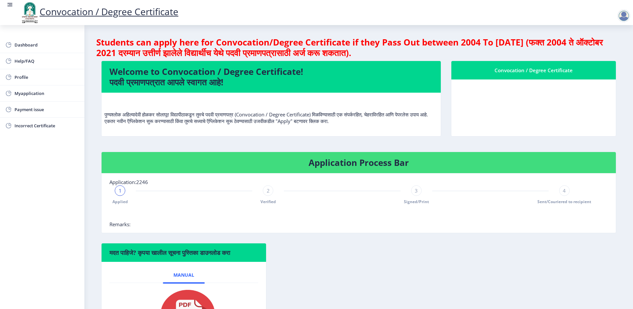
click at [623, 15] on div at bounding box center [623, 15] width 13 height 13
click at [547, 74] on div "Convocation / Degree Certificate" at bounding box center [533, 70] width 149 height 8
drag, startPoint x: 547, startPoint y: 75, endPoint x: 531, endPoint y: 81, distance: 17.7
click at [545, 74] on div "Convocation / Degree Certificate" at bounding box center [533, 70] width 149 height 8
drag, startPoint x: 531, startPoint y: 81, endPoint x: 512, endPoint y: 83, distance: 18.9
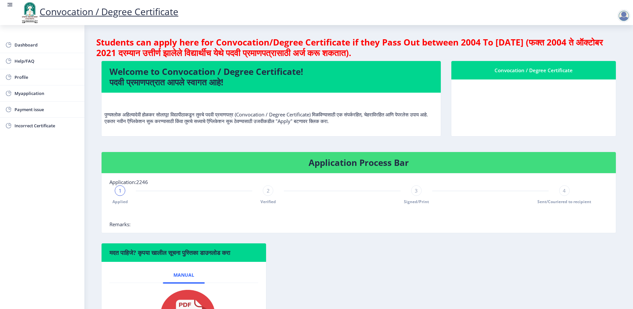
click at [526, 79] on nb-card-header "Convocation / Degree Certificate" at bounding box center [533, 70] width 165 height 18
drag, startPoint x: 506, startPoint y: 86, endPoint x: 502, endPoint y: 101, distance: 14.9
click at [505, 89] on nb-card-body at bounding box center [533, 107] width 165 height 57
drag, startPoint x: 502, startPoint y: 102, endPoint x: 516, endPoint y: 113, distance: 18.3
click at [505, 108] on nb-card-body at bounding box center [533, 107] width 165 height 57
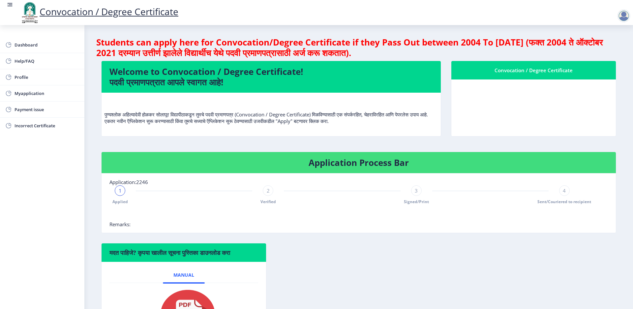
drag, startPoint x: 516, startPoint y: 113, endPoint x: 530, endPoint y: 118, distance: 15.1
click at [523, 118] on nb-card-body at bounding box center [533, 107] width 165 height 57
drag, startPoint x: 530, startPoint y: 118, endPoint x: 547, endPoint y: 115, distance: 17.4
click at [532, 118] on nb-card-body at bounding box center [533, 107] width 165 height 57
click at [559, 111] on nb-card-body at bounding box center [533, 107] width 165 height 57
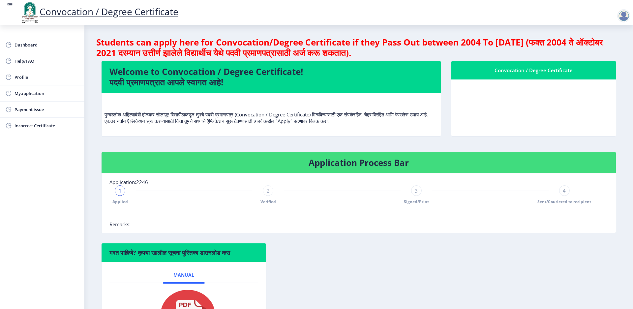
click at [122, 204] on div "1 Applied" at bounding box center [120, 194] width 11 height 19
drag, startPoint x: 129, startPoint y: 211, endPoint x: 153, endPoint y: 217, distance: 24.1
click at [125, 196] on div "1" at bounding box center [120, 190] width 11 height 11
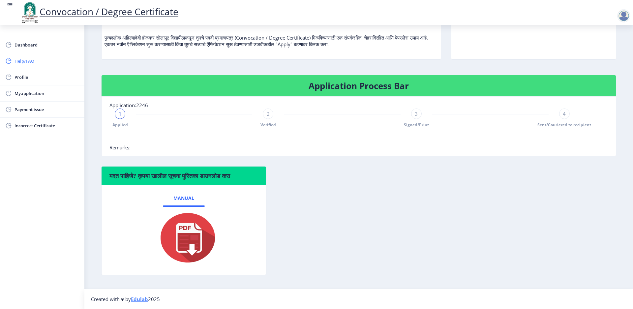
click at [46, 63] on span "Help/FAQ" at bounding box center [47, 61] width 65 height 8
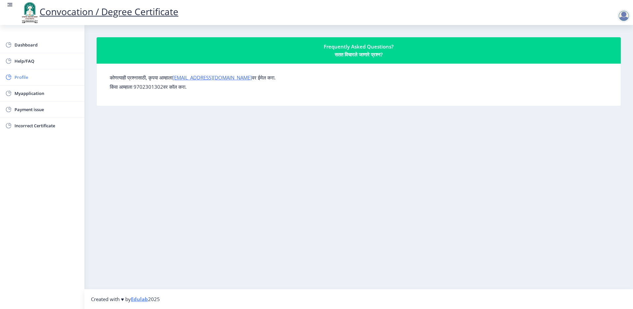
click at [32, 81] on span "Profile" at bounding box center [47, 77] width 65 height 8
select select
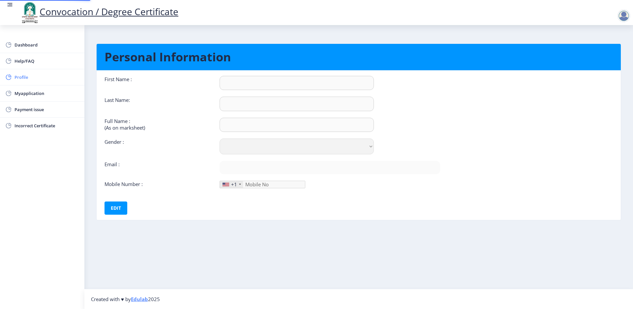
type input "[PERSON_NAME]"
type input "[PERSON_NAME] [PERSON_NAME]"
select select "[DEMOGRAPHIC_DATA]"
type input "[EMAIL_ADDRESS][DOMAIN_NAME]"
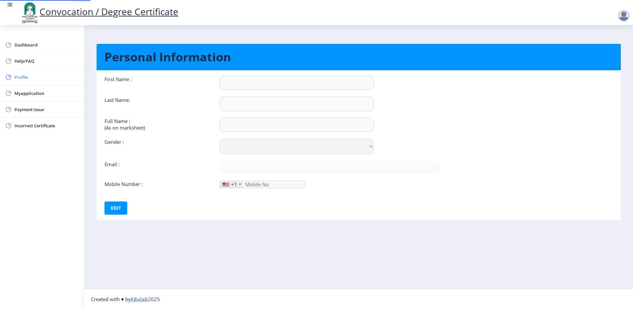
type input "8482967861"
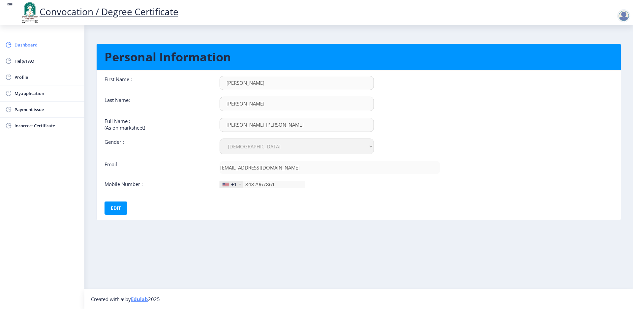
click at [32, 44] on span "Dashboard" at bounding box center [47, 45] width 65 height 8
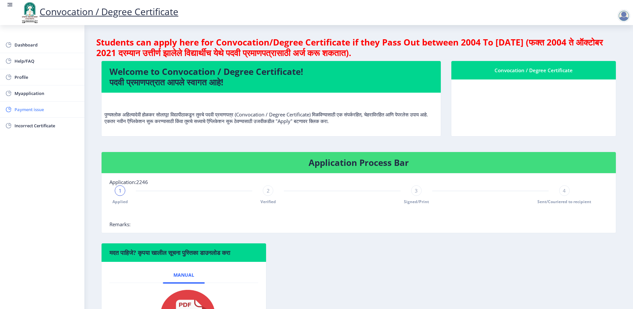
click at [30, 113] on span "Payment issue" at bounding box center [47, 110] width 65 height 8
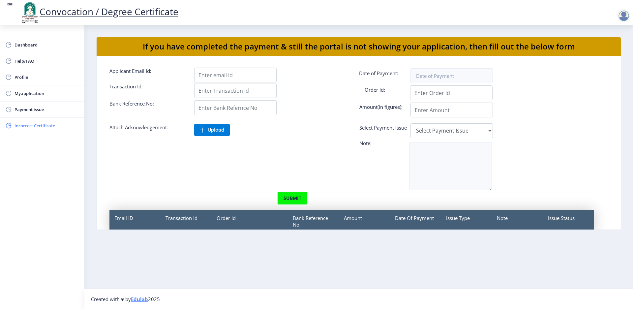
click at [31, 130] on span "Incorrect Certificate" at bounding box center [47, 126] width 65 height 8
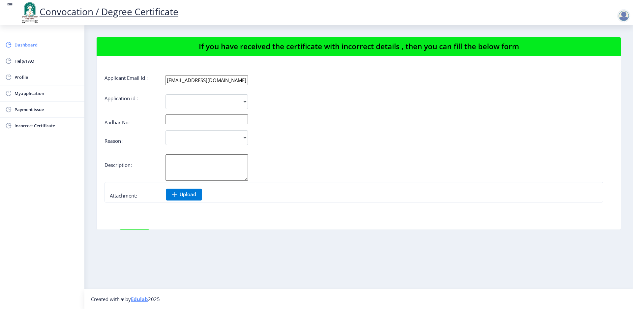
click at [34, 53] on link "Dashboard" at bounding box center [42, 45] width 84 height 16
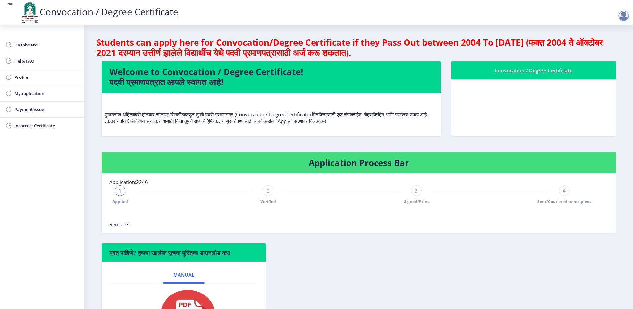
click at [546, 68] on nb-card-header "Convocation / Degree Certificate" at bounding box center [533, 70] width 165 height 18
click at [623, 16] on div at bounding box center [623, 15] width 13 height 13
click at [604, 52] on span "Log out" at bounding box center [607, 53] width 42 height 8
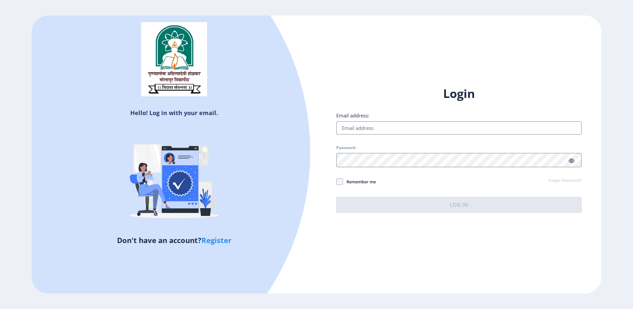
type input "[EMAIL_ADDRESS][DOMAIN_NAME]"
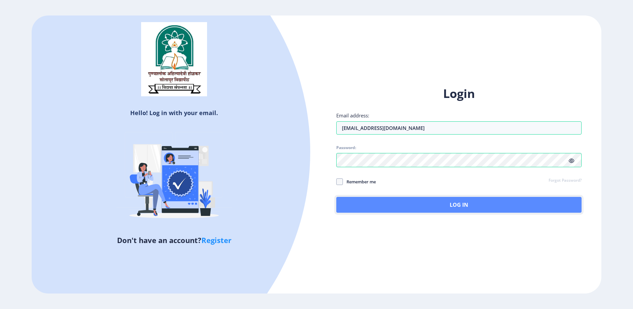
click at [409, 207] on button "Log In" at bounding box center [458, 205] width 245 height 16
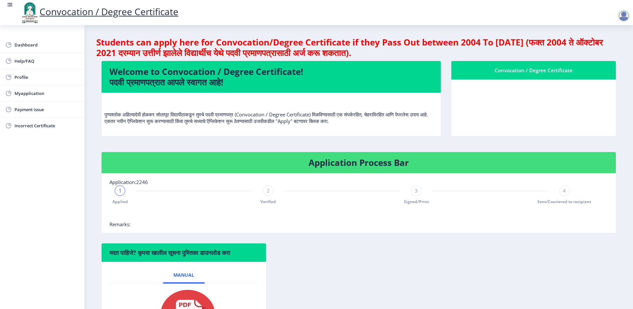
click at [624, 20] on div at bounding box center [623, 15] width 13 height 13
click at [606, 57] on span "Log out" at bounding box center [607, 53] width 42 height 8
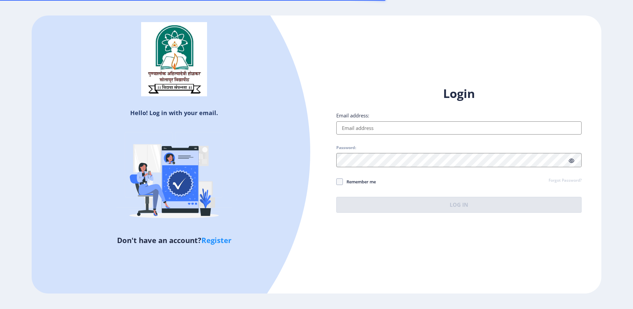
type input "[EMAIL_ADDRESS][DOMAIN_NAME]"
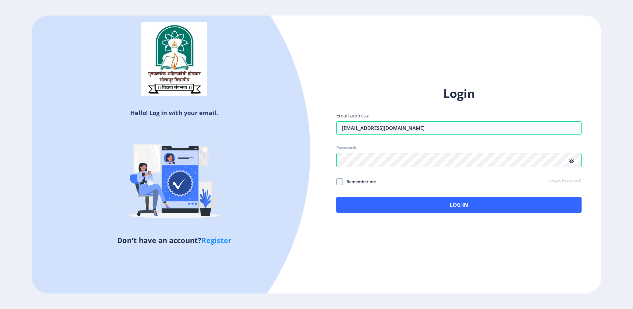
click at [220, 243] on link "Register" at bounding box center [216, 240] width 30 height 10
select select
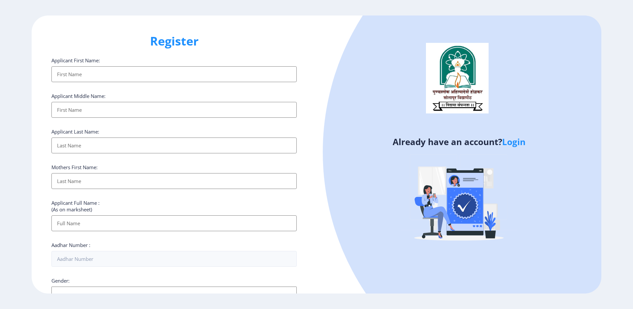
click at [156, 77] on input "Applicant First Name:" at bounding box center [173, 74] width 245 height 16
click at [86, 78] on input "Applicant First Name:" at bounding box center [173, 74] width 245 height 16
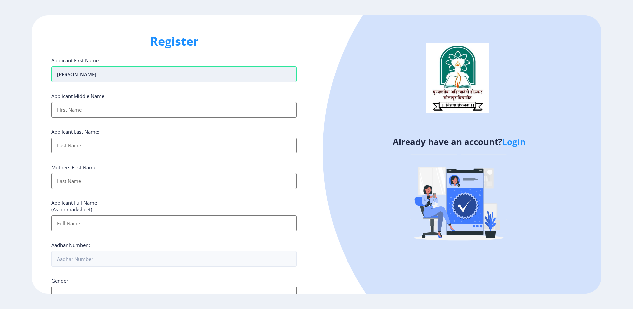
type input "[PERSON_NAME]"
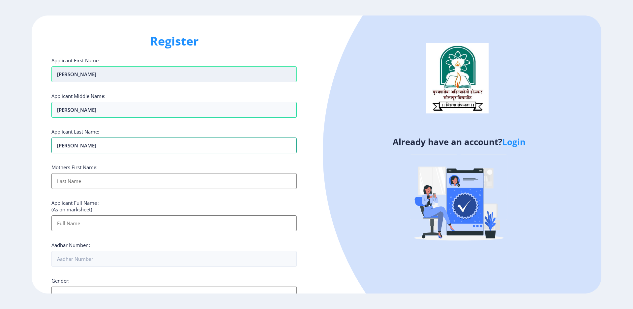
type input "[PERSON_NAME]"
type input "SAIDA"
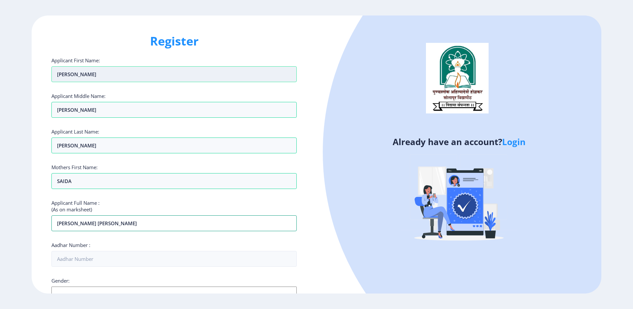
type input "[PERSON_NAME] [PERSON_NAME]"
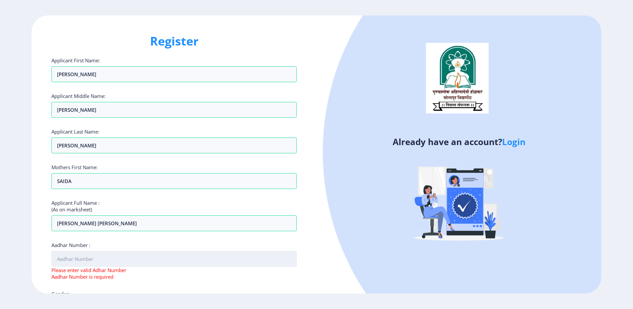
click at [107, 267] on input "Aadhar Number :" at bounding box center [173, 259] width 245 height 16
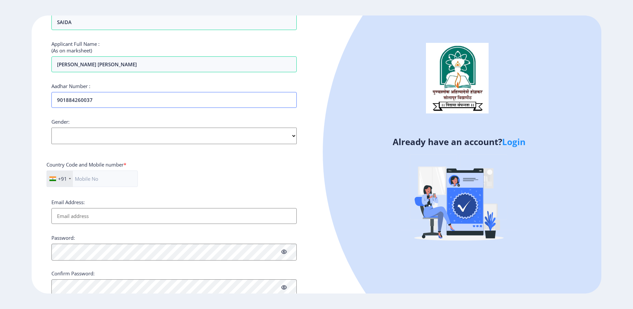
scroll to position [165, 0]
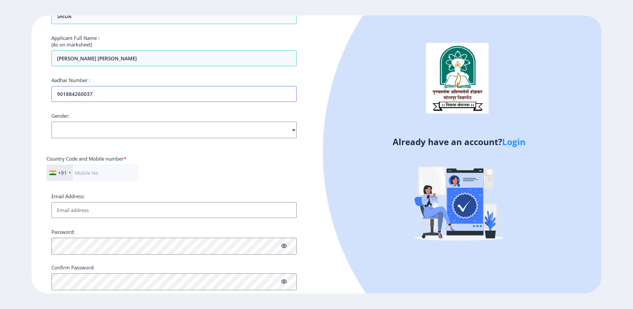
type input "901884260037"
click at [116, 138] on select "Select Gender [DEMOGRAPHIC_DATA] [DEMOGRAPHIC_DATA] Other" at bounding box center [173, 130] width 245 height 16
select select "[DEMOGRAPHIC_DATA]"
click at [51, 138] on select "Select Gender [DEMOGRAPHIC_DATA] [DEMOGRAPHIC_DATA] Other" at bounding box center [173, 130] width 245 height 16
click at [100, 218] on input "Email Address:" at bounding box center [173, 210] width 245 height 16
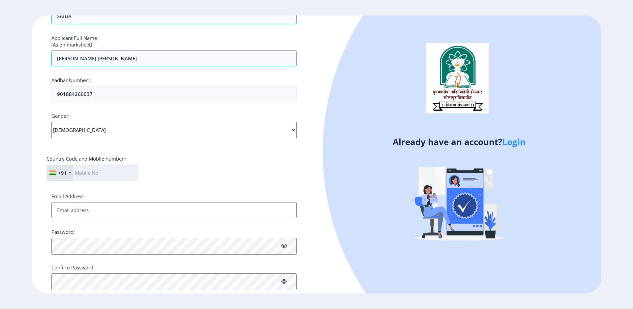
click at [86, 181] on input "text" at bounding box center [91, 173] width 91 height 16
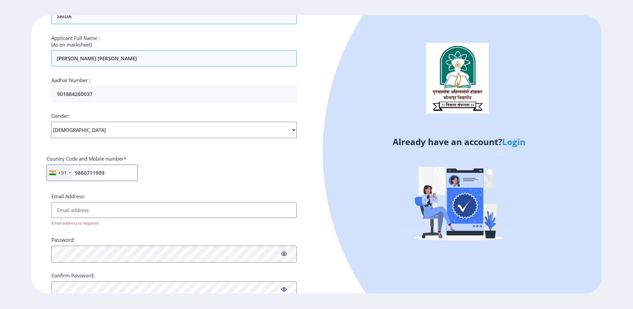
type input "9860711909"
click at [140, 218] on input "Email Address:" at bounding box center [173, 210] width 245 height 16
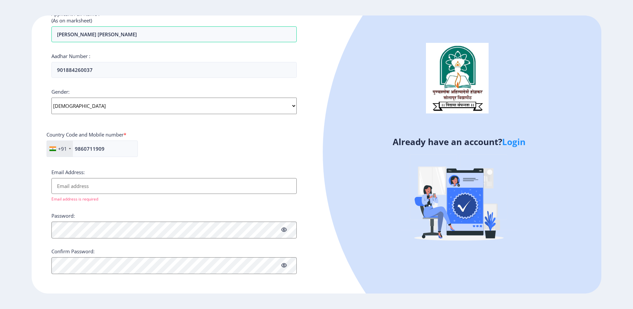
scroll to position [212, 0]
click at [151, 178] on input "Email Address:" at bounding box center [173, 186] width 245 height 16
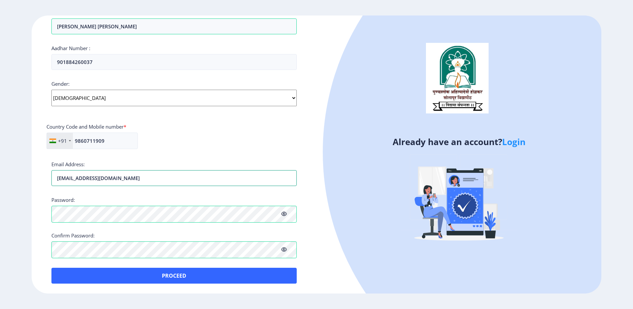
type input "landgeshabbir@gmail.com"
click at [230, 128] on div "Country Code and Mobile number *" at bounding box center [173, 127] width 255 height 9
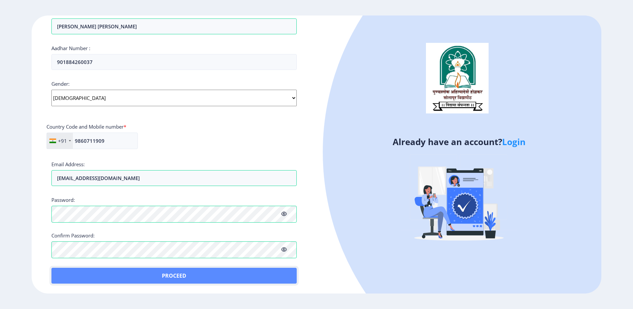
click at [167, 274] on button "Proceed" at bounding box center [173, 276] width 245 height 16
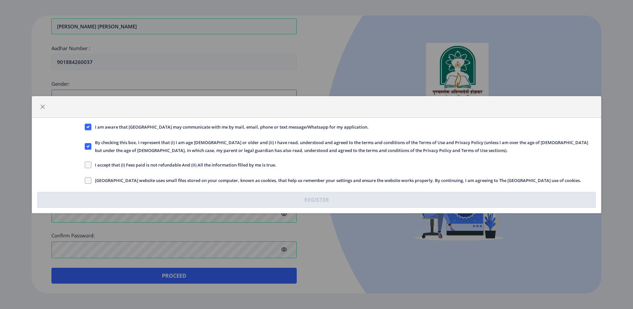
click at [88, 166] on label "I accept that (I) Fees paid is not refundable And (II) All the information fill…" at bounding box center [181, 165] width 192 height 8
click at [85, 165] on input "I accept that (I) Fees paid is not refundable And (II) All the information fill…" at bounding box center [85, 165] width 0 height 0
checkbox input "true"
click at [88, 179] on span at bounding box center [88, 180] width 7 height 7
click at [85, 180] on input "[GEOGRAPHIC_DATA] website uses small files stored on your computer, known as co…" at bounding box center [85, 180] width 0 height 0
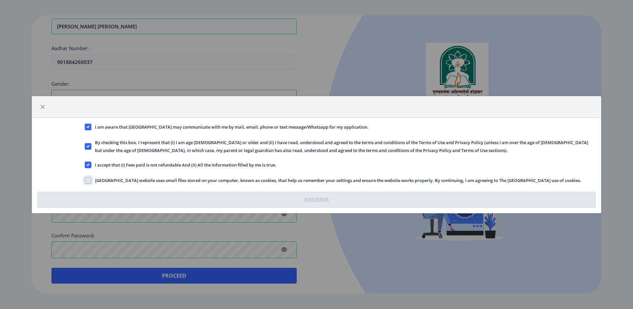
checkbox input "true"
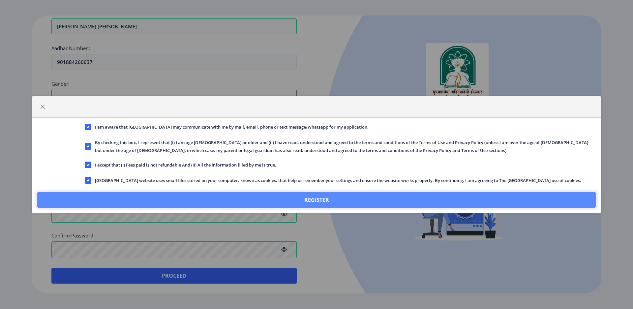
click at [354, 207] on button "Register" at bounding box center [316, 200] width 559 height 16
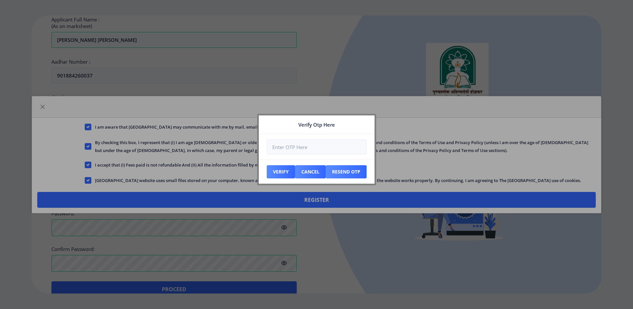
scroll to position [261, 0]
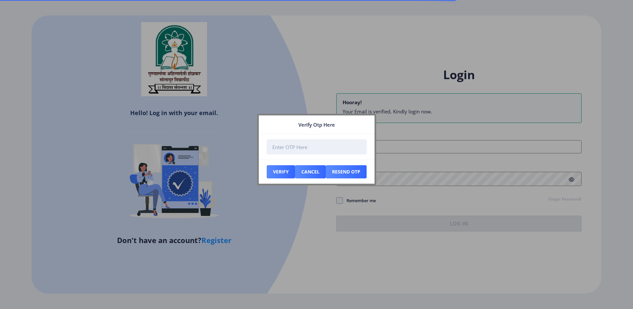
click at [321, 145] on input "number" at bounding box center [317, 146] width 100 height 15
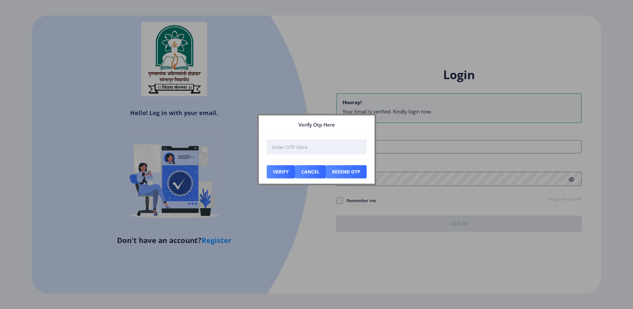
type input "[EMAIL_ADDRESS][DOMAIN_NAME]"
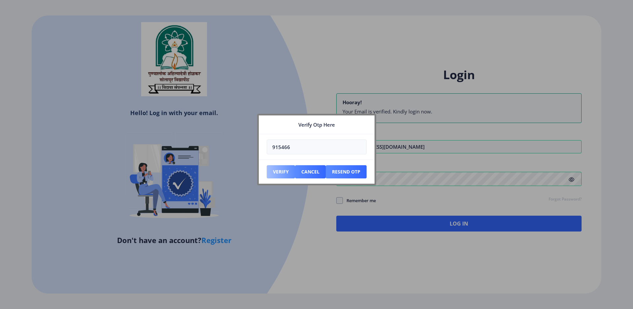
type input "915466"
click at [282, 170] on button "Verify" at bounding box center [281, 171] width 28 height 13
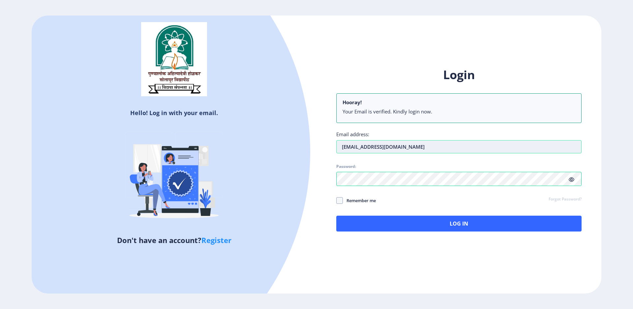
click at [420, 148] on input "[EMAIL_ADDRESS][DOMAIN_NAME]" at bounding box center [458, 146] width 245 height 13
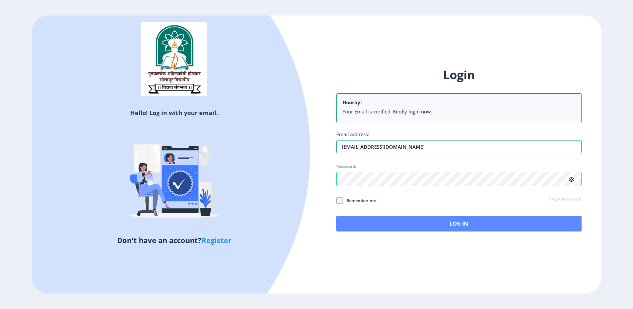
type input "landgeshabbir@gmail.com"
click at [438, 231] on button "Log In" at bounding box center [458, 224] width 245 height 16
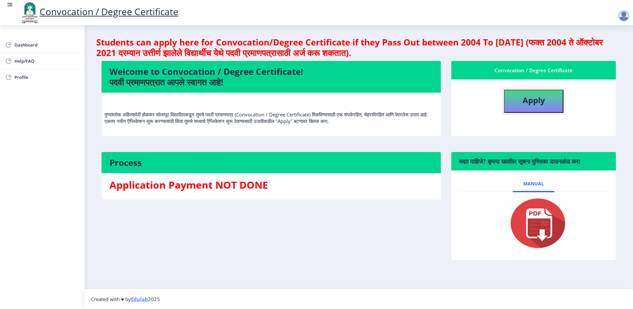
click at [529, 106] on b "Apply" at bounding box center [534, 100] width 22 height 11
select select
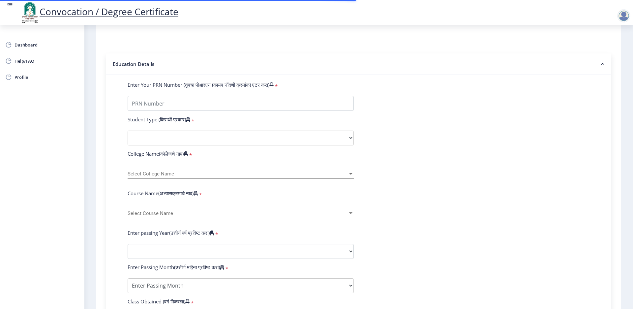
scroll to position [132, 0]
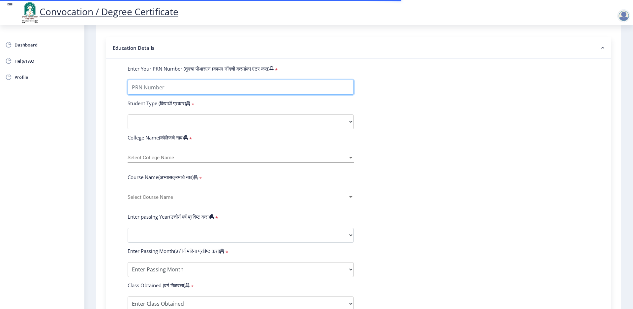
click at [189, 95] on input "Enter Your PRN Number (तुमचा पीआरएन (कायम नोंदणी क्रमांक) एंटर करा)" at bounding box center [241, 87] width 226 height 15
click at [178, 95] on input "Enter Your PRN Number (तुमचा पीआरएन (कायम नोंदणी क्रमांक) एंटर करा)" at bounding box center [241, 87] width 226 height 15
click at [168, 95] on input "Enter Your PRN Number (तुमचा पीआरएन (कायम नोंदणी क्रमांक) एंटर करा)" at bounding box center [241, 87] width 226 height 15
type input "2007032500069553"
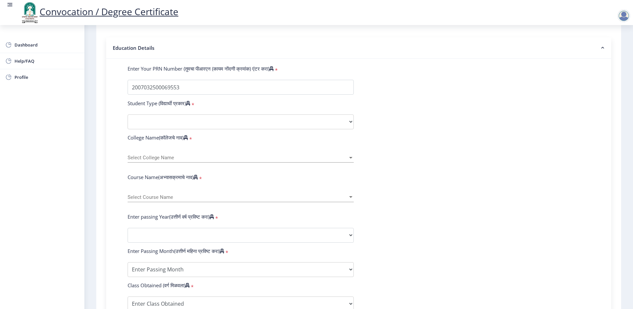
click at [434, 130] on form "Enter Your PRN Number (तुमचा पीआरएन (कायम नोंदणी क्रमांक) एंटर करा) * Student T…" at bounding box center [359, 240] width 472 height 350
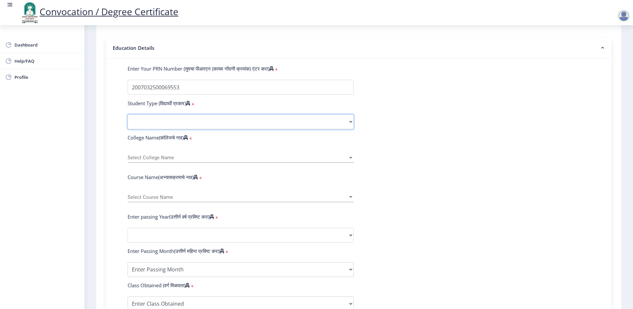
click at [293, 129] on select "Select Student Type Regular External" at bounding box center [241, 121] width 226 height 15
select select "Regular"
click at [134, 129] on select "Select Student Type Regular External" at bounding box center [241, 121] width 226 height 15
click at [194, 161] on span "Select College Name" at bounding box center [238, 158] width 220 height 6
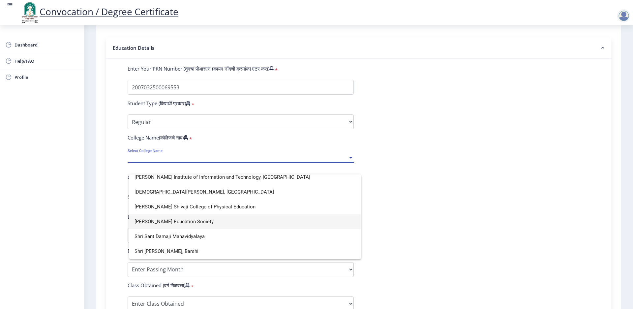
scroll to position [1649, 0]
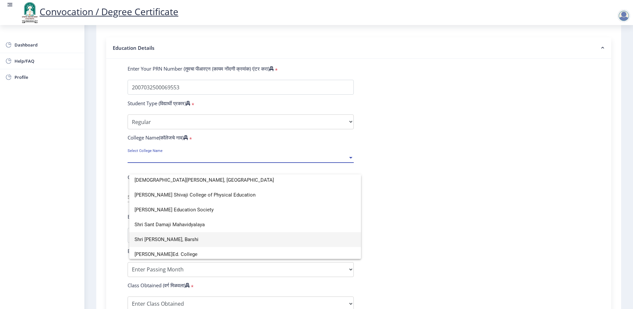
click at [212, 239] on span "Shri [PERSON_NAME], Barshi" at bounding box center [245, 239] width 221 height 15
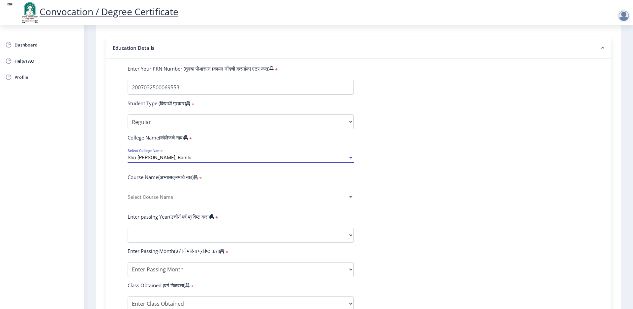
scroll to position [165, 0]
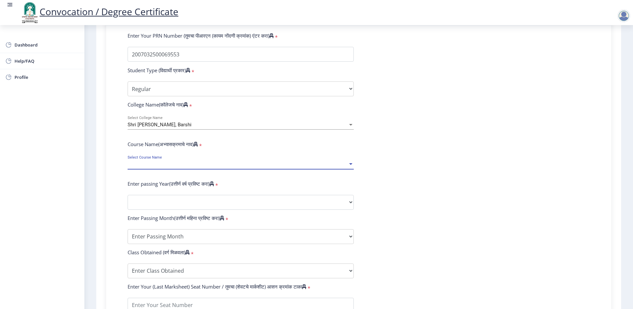
click at [179, 167] on span "Select Course Name" at bounding box center [238, 165] width 220 height 6
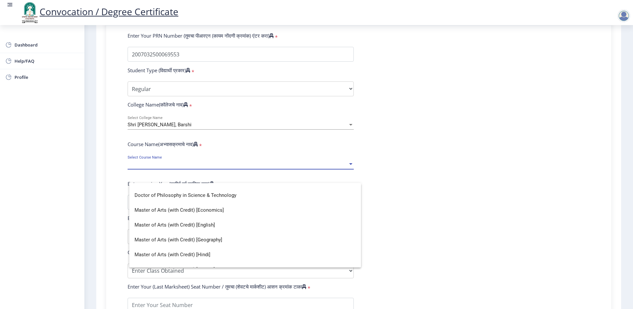
scroll to position [66, 0]
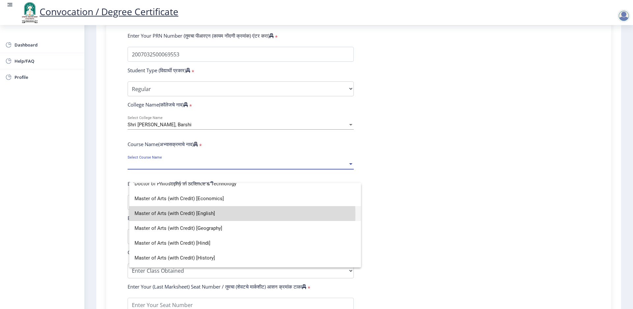
click at [181, 214] on span "Master of Arts (with Credit) [English]" at bounding box center [245, 213] width 221 height 15
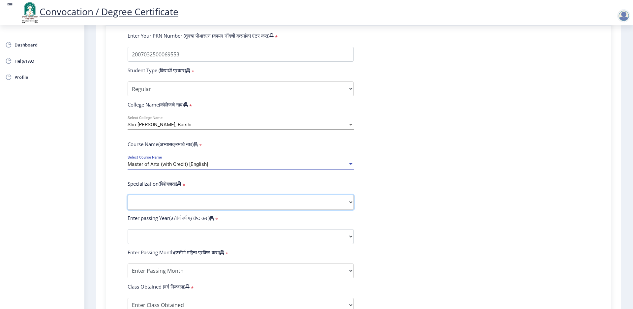
click at [201, 210] on select "Specialization English Hindi Marathi Urdu Ancient Indian History Culture & Arch…" at bounding box center [241, 202] width 226 height 15
select select "English"
click at [134, 210] on select "Specialization English Hindi Marathi Urdu Ancient Indian History Culture & Arch…" at bounding box center [241, 202] width 226 height 15
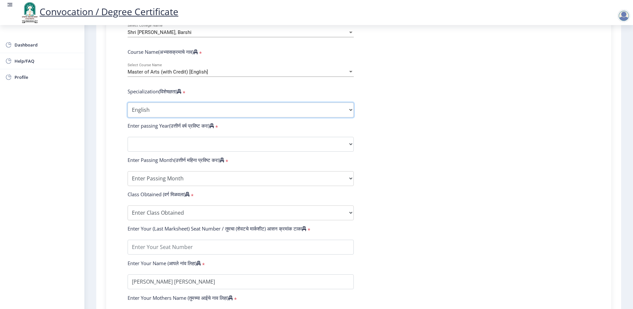
scroll to position [264, 0]
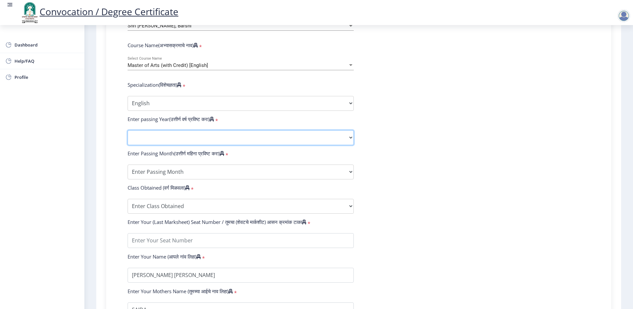
click at [179, 145] on select "2025 2024 2023 2022 2021 2020 2019 2018 2017 2016 2015 2014 2013 2012 2011 2010…" at bounding box center [241, 137] width 226 height 15
select select "2013"
click at [134, 145] on select "2025 2024 2023 2022 2021 2020 2019 2018 2017 2016 2015 2014 2013 2012 2011 2010…" at bounding box center [241, 137] width 226 height 15
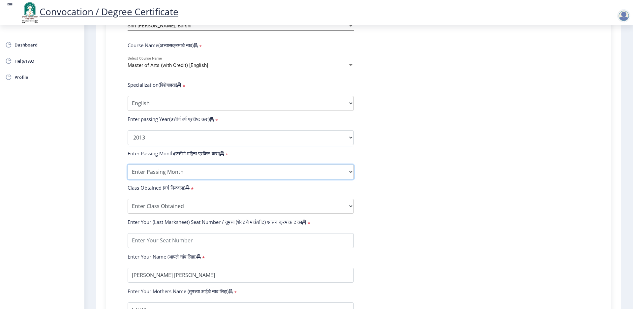
click at [205, 179] on select "Enter Passing Month March April May October November December" at bounding box center [241, 172] width 226 height 15
select select "March"
click at [134, 179] on select "Enter Passing Month March April May October November December" at bounding box center [241, 172] width 226 height 15
click at [223, 214] on select "Enter Class Obtained FIRST CLASS WITH DISTINCTION FIRST CLASS HIGHER SECOND CLA…" at bounding box center [241, 206] width 226 height 15
select select "PASS CLASS"
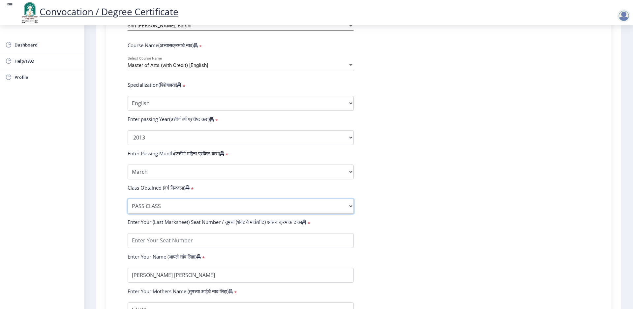
click at [134, 214] on select "Enter Class Obtained FIRST CLASS WITH DISTINCTION FIRST CLASS HIGHER SECOND CLA…" at bounding box center [241, 206] width 226 height 15
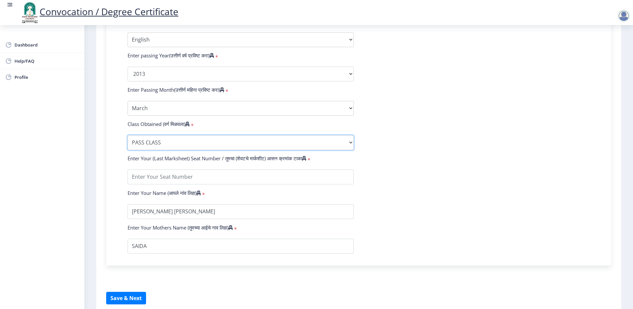
scroll to position [330, 0]
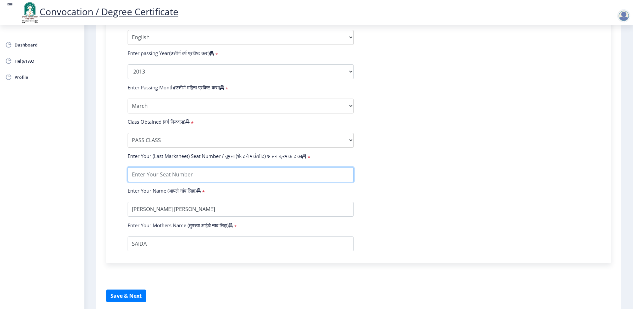
click at [215, 182] on input "textarea" at bounding box center [241, 174] width 226 height 15
type input "003346"
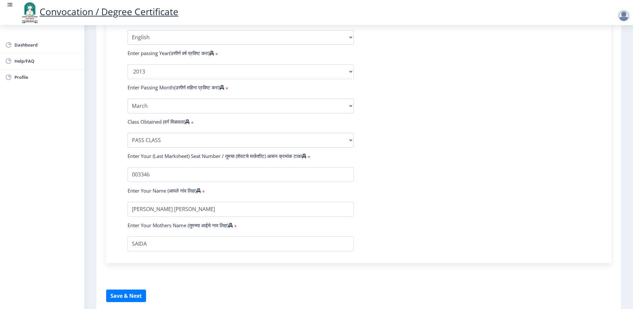
click at [425, 207] on form "Enter Your PRN Number (तुमचा पीआरएन (कायम नोंदणी क्रमांक) एंटर करा) * Student T…" at bounding box center [359, 59] width 472 height 384
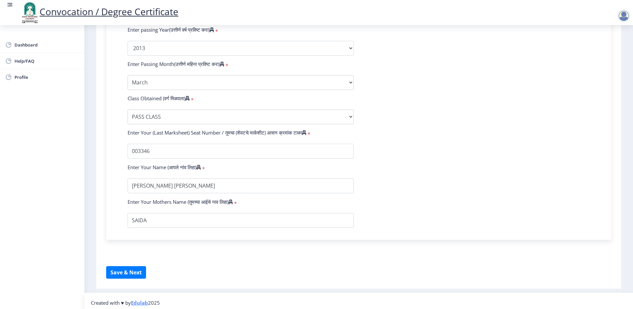
scroll to position [396, 0]
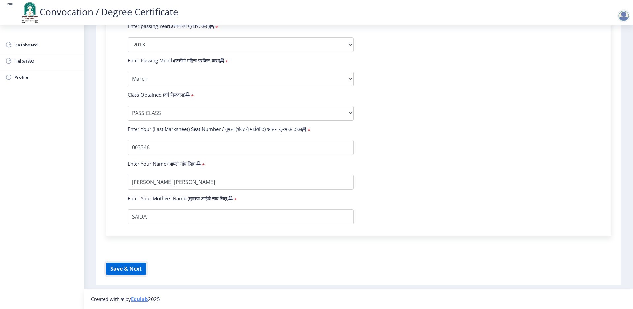
click at [125, 267] on button "Save & Next" at bounding box center [126, 268] width 40 height 13
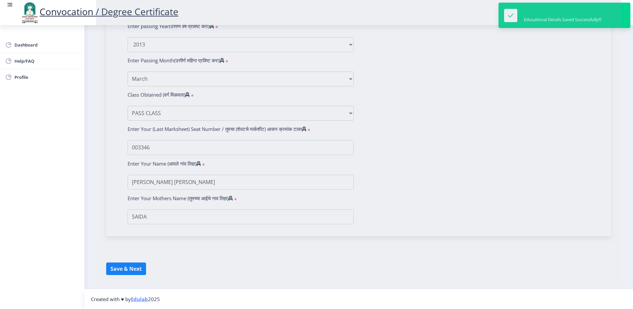
select select
type input "[PERSON_NAME] [PERSON_NAME]"
type input "SAIDA"
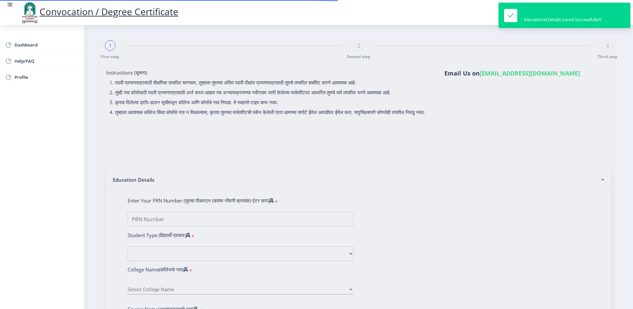
type input "2007032500069553"
select select "Regular"
select select "2013"
select select "March"
select select "PASS CLASS"
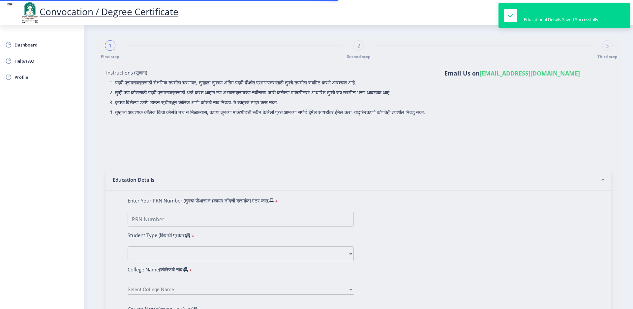
type input "003346"
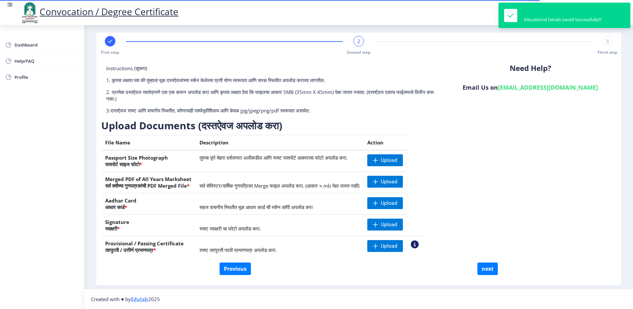
scroll to position [23, 0]
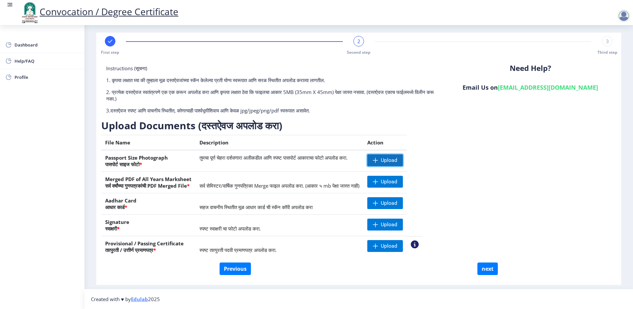
click at [397, 157] on span "Upload" at bounding box center [389, 160] width 16 height 7
click at [397, 178] on span "Upload" at bounding box center [389, 181] width 16 height 7
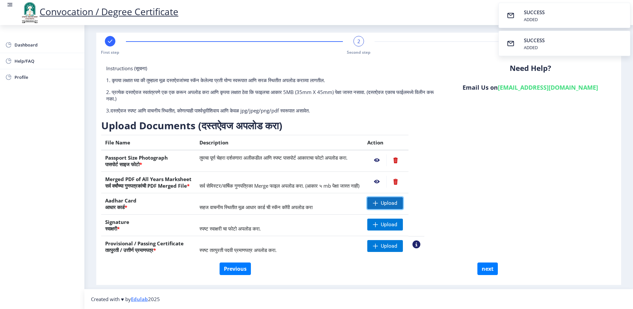
click at [397, 200] on span "Upload" at bounding box center [389, 203] width 16 height 7
click at [397, 221] on span "Upload" at bounding box center [389, 224] width 16 height 7
click at [378, 243] on span at bounding box center [375, 245] width 5 height 5
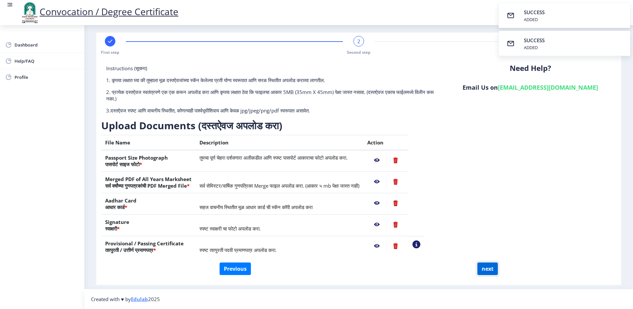
click at [481, 264] on button "next" at bounding box center [487, 268] width 20 height 13
select select
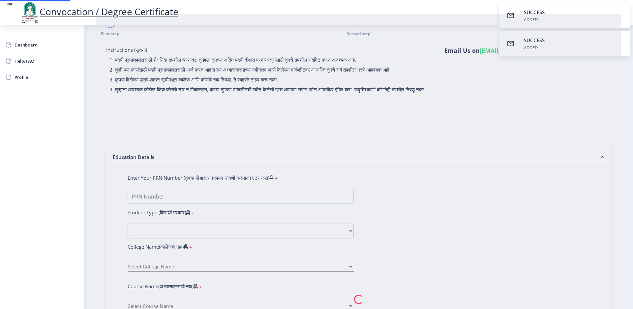
type input "[PERSON_NAME] [PERSON_NAME]"
type input "SAIDA"
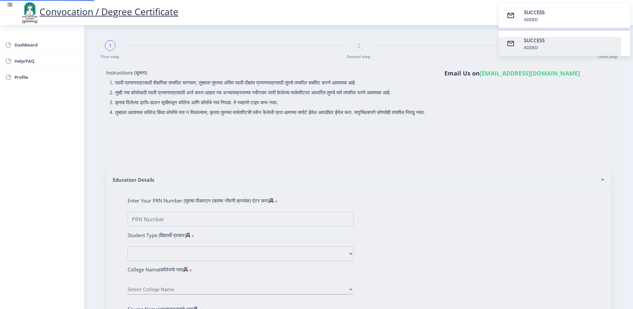
select select
type input "[PERSON_NAME] [PERSON_NAME]"
type input "SAIDA"
type input "2007032500069553"
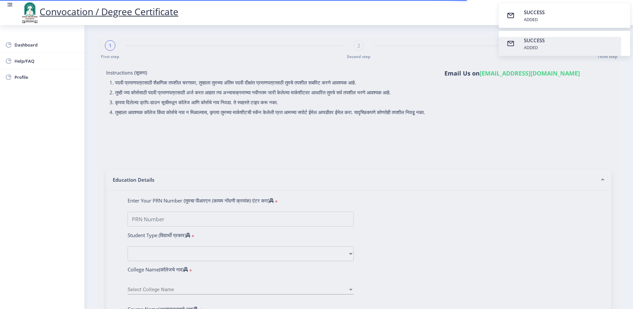
select select "Regular"
select select "2013"
select select "March"
select select "PASS CLASS"
type input "003346"
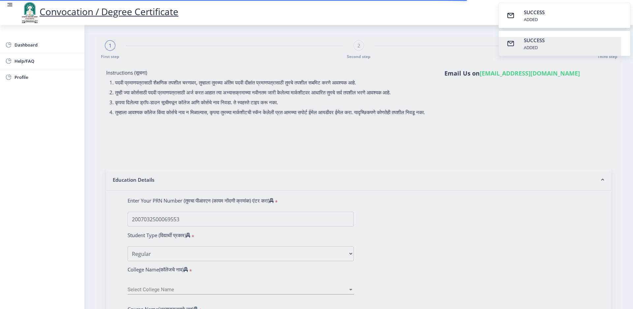
select select "English"
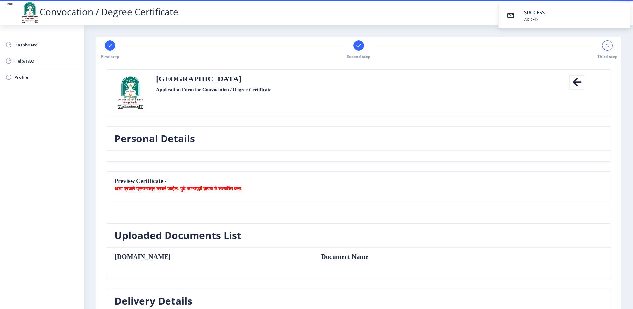
select select
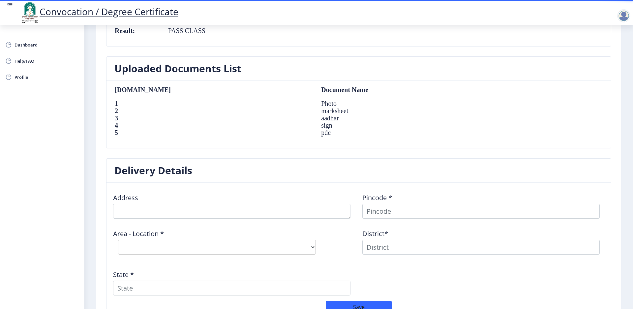
scroll to position [462, 0]
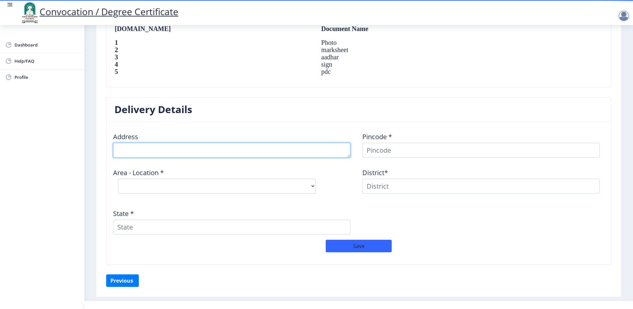
click at [198, 158] on textarea at bounding box center [231, 150] width 237 height 15
type textarea "L"
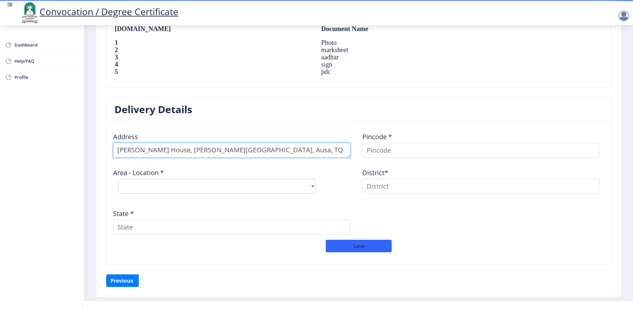
type textarea "[PERSON_NAME] House, [PERSON_NAME][GEOGRAPHIC_DATA], Ausa, TQ. Ausa"
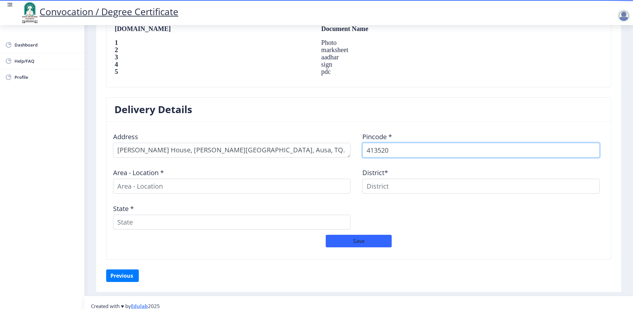
type input "413520"
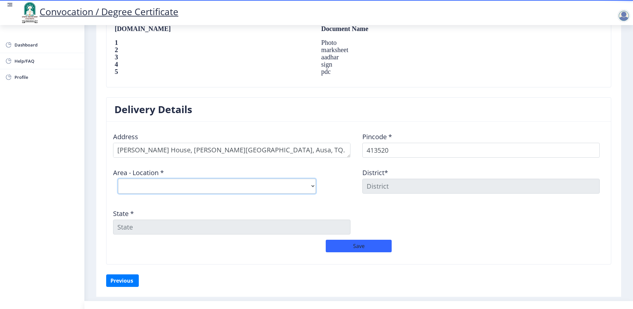
click at [189, 194] on select "Select Area Location [GEOGRAPHIC_DATA] B.O Ashiv B.O Ausa S.O Belkund [PERSON_N…" at bounding box center [217, 186] width 198 height 15
select select "3: Object"
click at [125, 194] on select "Select Area Location [GEOGRAPHIC_DATA] B.O Ashiv B.O Ausa S.O Belkund [PERSON_N…" at bounding box center [217, 186] width 198 height 15
type input "LATUR"
type input "[GEOGRAPHIC_DATA]"
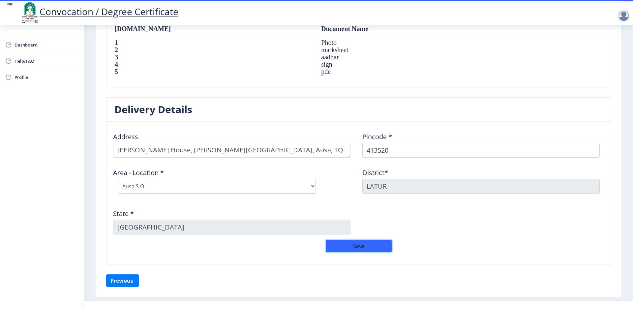
click at [343, 252] on button "Save" at bounding box center [359, 246] width 66 height 13
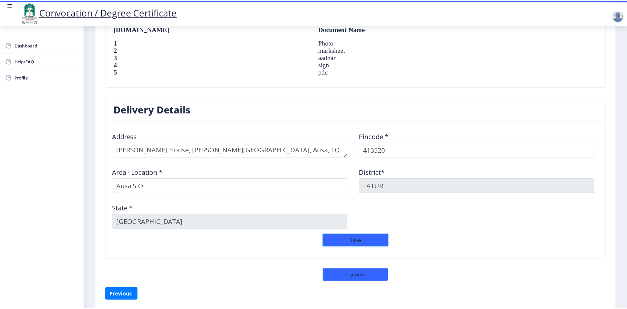
scroll to position [528, 0]
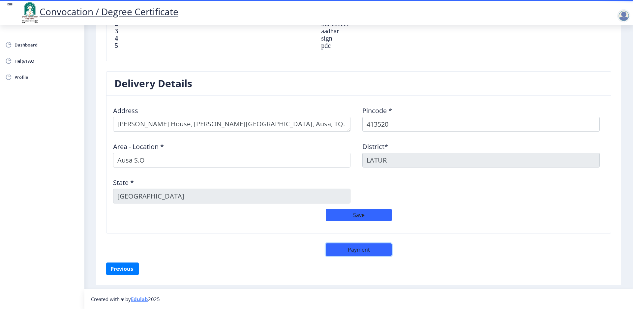
click at [366, 245] on button "Payment" at bounding box center [359, 249] width 66 height 13
select select "sealed"
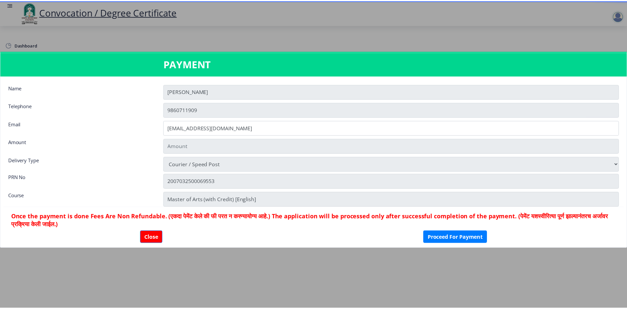
scroll to position [527, 0]
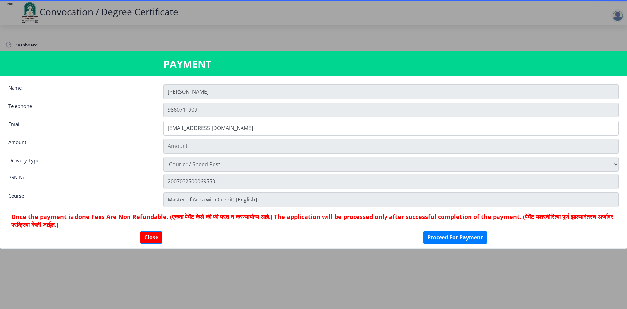
type input "1885"
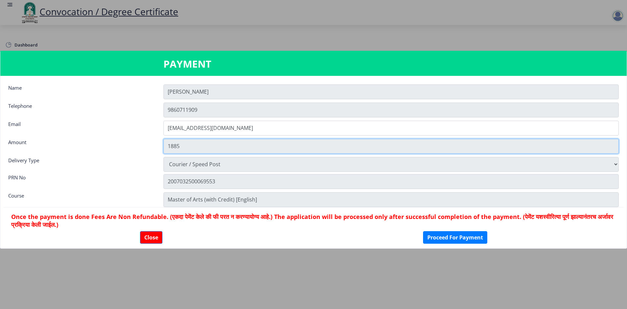
drag, startPoint x: 189, startPoint y: 146, endPoint x: 147, endPoint y: 155, distance: 42.9
click at [161, 149] on div "1885" at bounding box center [392, 146] width 466 height 15
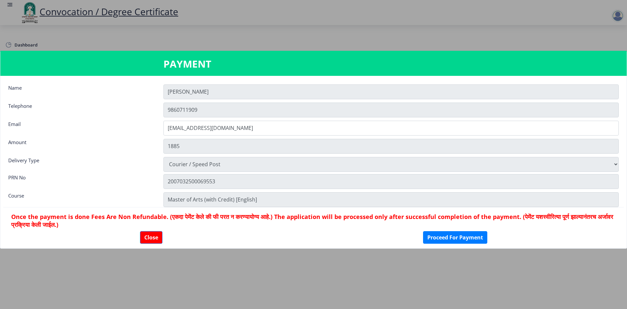
click at [362, 234] on div "Close Proceed For Payment" at bounding box center [313, 237] width 605 height 13
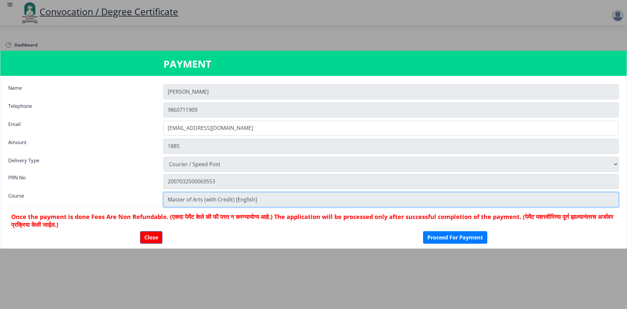
drag, startPoint x: 251, startPoint y: 205, endPoint x: 167, endPoint y: 209, distance: 83.8
click at [167, 209] on div "Course Master of Arts (with Credit) [English] Once the payment is done Fees Are…" at bounding box center [313, 220] width 621 height 57
click at [289, 199] on input "Master of Arts (with Credit) [English]" at bounding box center [392, 199] width 456 height 15
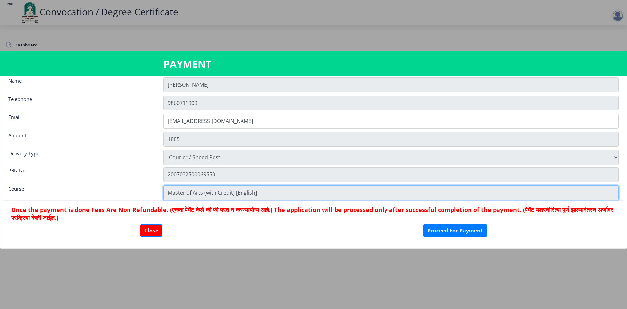
scroll to position [14, 0]
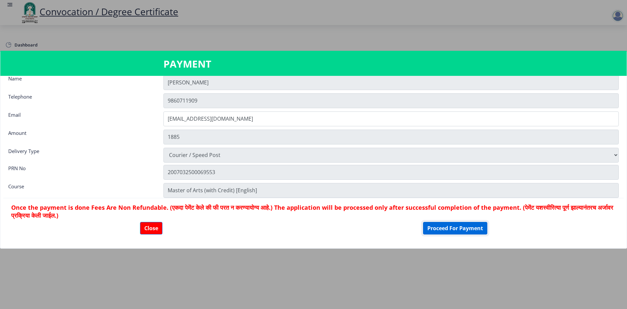
click at [431, 230] on button "Proceed For Payment" at bounding box center [455, 228] width 64 height 13
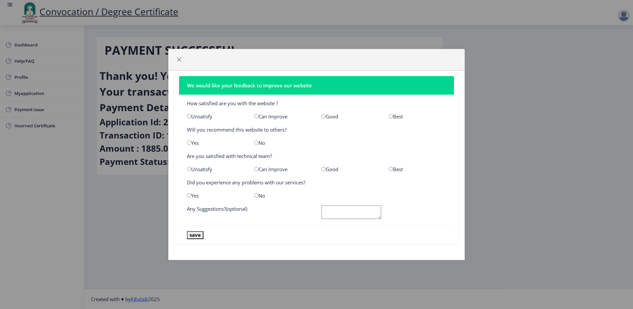
click at [323, 114] on input "radio" at bounding box center [323, 116] width 4 height 4
radio input "true"
click at [190, 142] on input "radio" at bounding box center [189, 142] width 4 height 4
radio input "true"
click at [323, 171] on input "radio" at bounding box center [323, 169] width 4 height 4
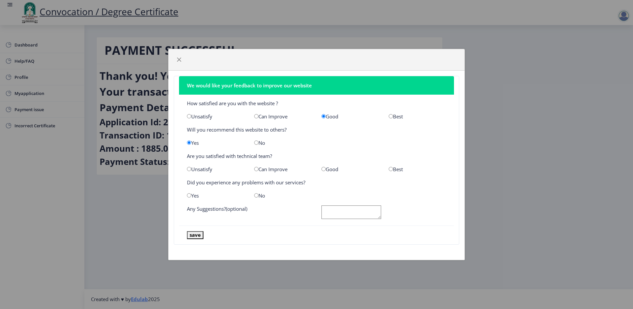
radio input "true"
click at [259, 196] on div "No" at bounding box center [282, 195] width 67 height 7
click at [254, 199] on div "No" at bounding box center [282, 195] width 67 height 7
click at [256, 198] on input "radio" at bounding box center [256, 195] width 4 height 4
radio input "true"
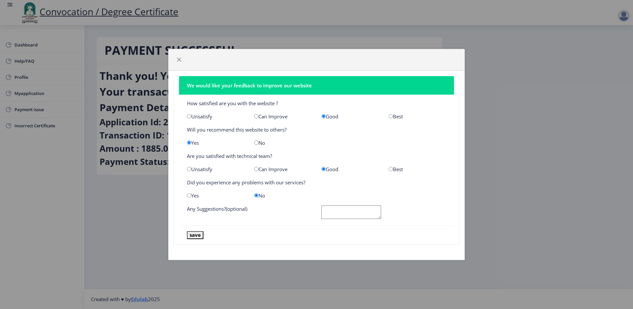
click at [350, 219] on textarea at bounding box center [351, 212] width 60 height 14
type textarea "ok"
click at [198, 239] on button "save" at bounding box center [195, 235] width 16 height 8
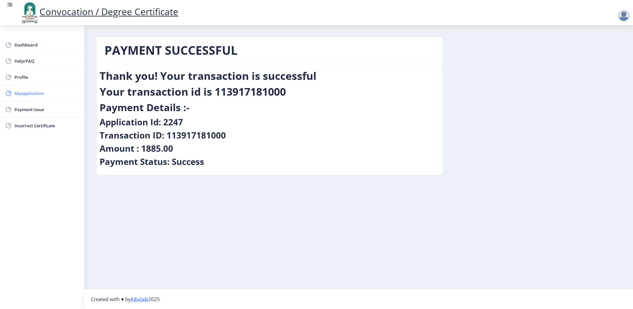
drag, startPoint x: 265, startPoint y: 188, endPoint x: 40, endPoint y: 98, distance: 242.5
click at [40, 97] on span "Myapplication" at bounding box center [47, 93] width 65 height 8
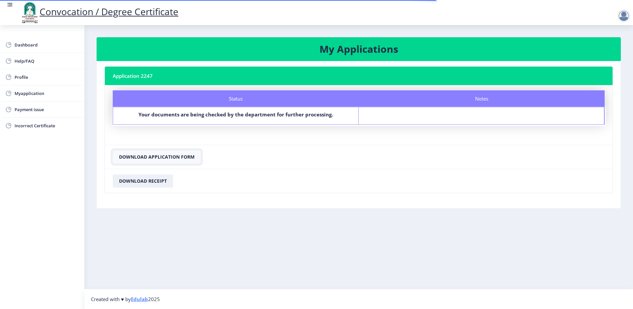
click at [183, 164] on button "Download Application Form" at bounding box center [157, 156] width 88 height 13
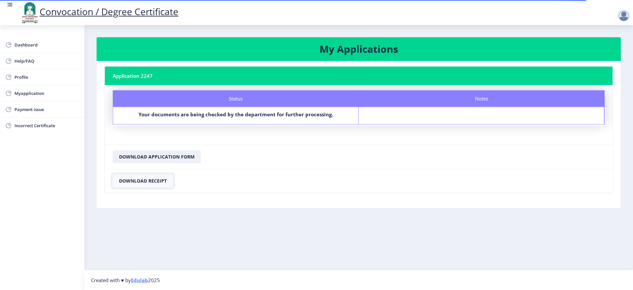
click at [145, 188] on button "Download Receipt" at bounding box center [143, 180] width 60 height 13
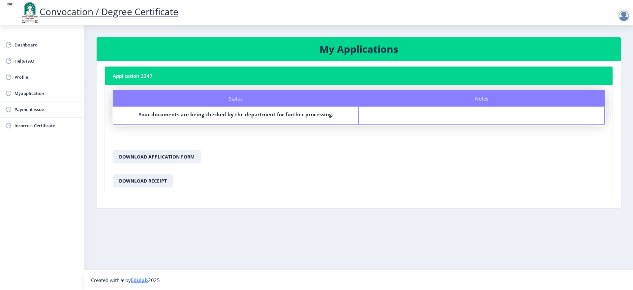
click at [624, 19] on div at bounding box center [623, 15] width 13 height 13
click at [612, 53] on span "Log out" at bounding box center [607, 53] width 42 height 8
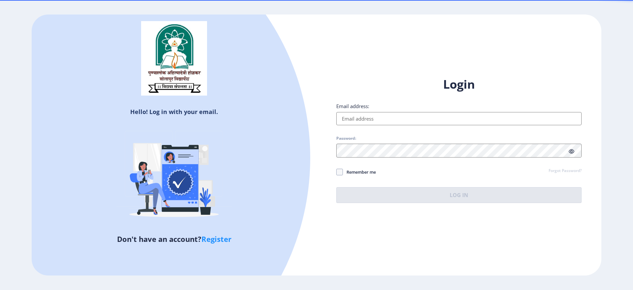
type input "landgeshabbir@gmail.com"
